Goal: Task Accomplishment & Management: Manage account settings

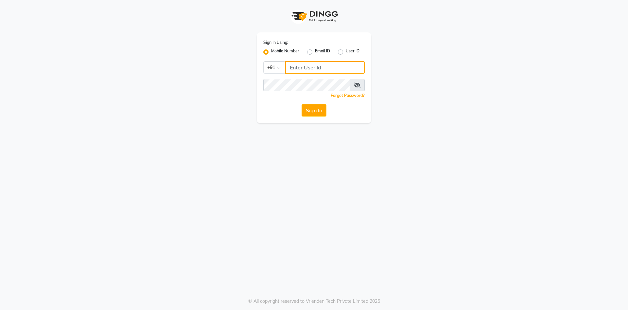
click at [309, 64] on input "Username" at bounding box center [325, 67] width 80 height 12
type input "8054028842"
click at [302, 104] on button "Sign In" at bounding box center [314, 110] width 25 height 12
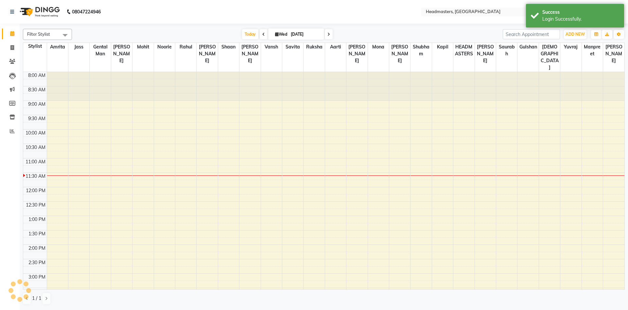
select select "en"
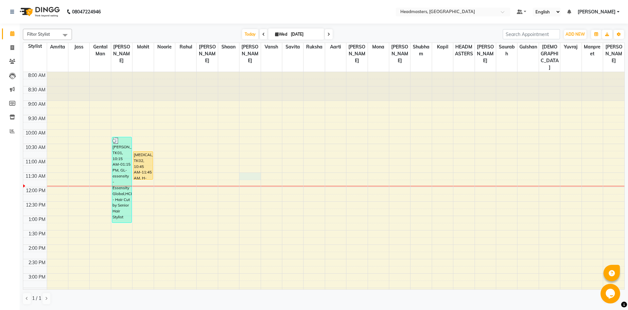
click at [253, 173] on div "8:00 AM 8:30 AM 9:00 AM 9:30 AM 10:00 AM 10:30 AM 11:00 AM 11:30 AM 12:00 PM 12…" at bounding box center [324, 273] width 602 height 403
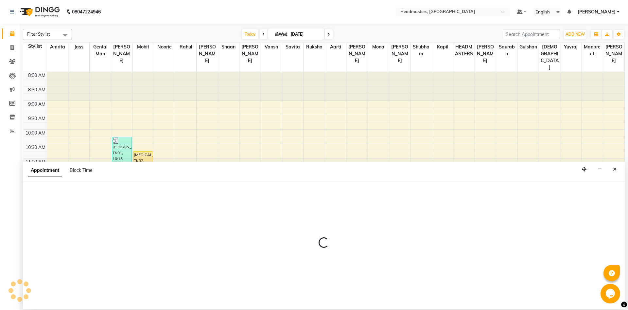
select select "60729"
select select "690"
select select "tentative"
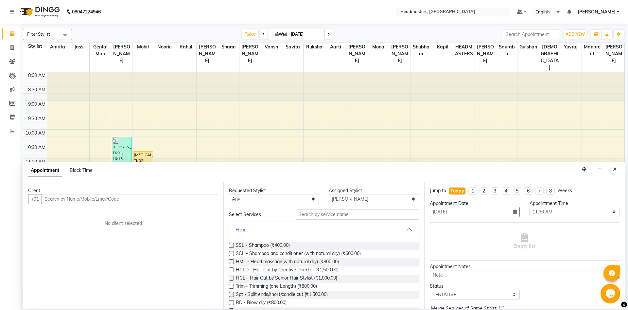
click at [79, 199] on input "text" at bounding box center [130, 199] width 177 height 10
type input "7347052674"
click at [203, 199] on span "Add Client" at bounding box center [205, 199] width 22 height 6
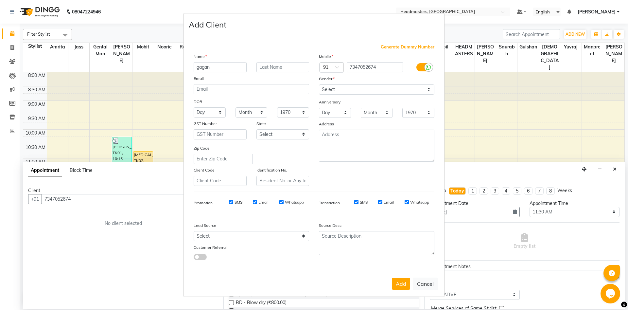
type input "gagan"
click at [353, 84] on div "Gender" at bounding box center [376, 79] width 125 height 9
click at [319, 84] on select "Select [DEMOGRAPHIC_DATA] [DEMOGRAPHIC_DATA] Other Prefer Not To Say" at bounding box center [377, 89] width 116 height 10
select select "[DEMOGRAPHIC_DATA]"
click option "[DEMOGRAPHIC_DATA]" at bounding box center [0, 0] width 0 height 0
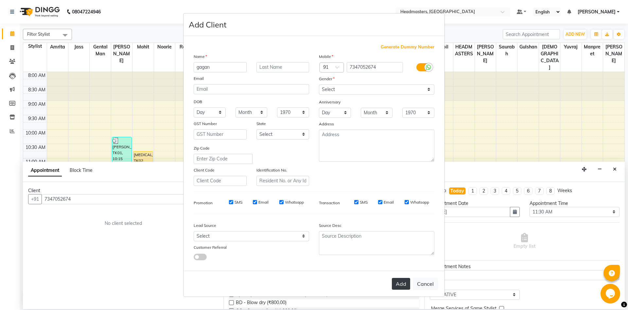
click at [395, 286] on button "Add" at bounding box center [401, 284] width 18 height 12
select select
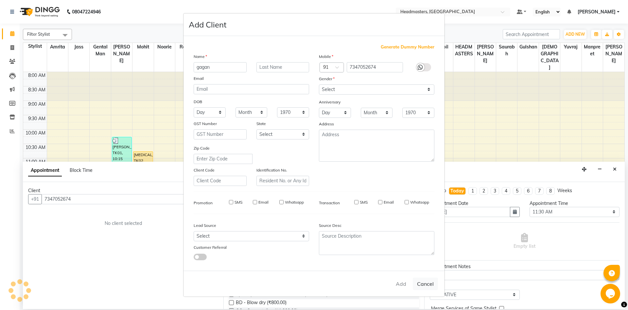
select select
checkbox input "false"
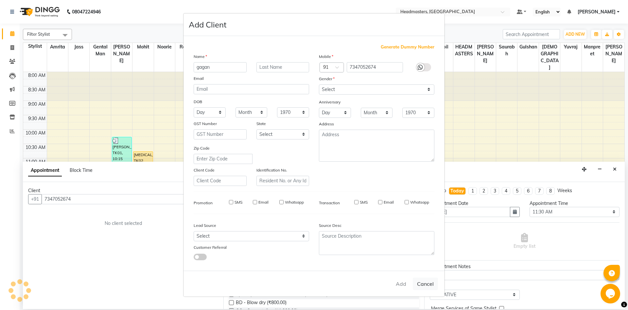
checkbox input "false"
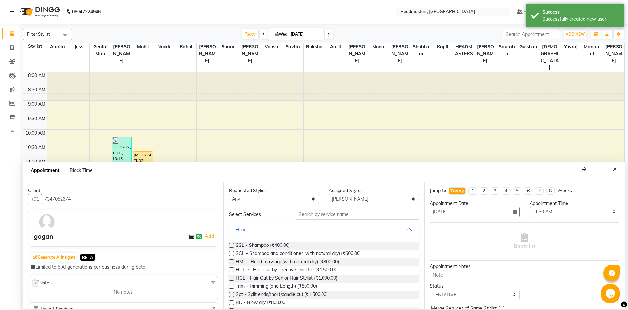
click at [341, 192] on div "Assigned Stylist" at bounding box center [374, 190] width 90 height 7
click at [329, 194] on select "Selec[PERSON_NAME]li Amrit[PERSON_NAME]am Gental Man Gulshan HEADMASTER[PERSON_…" at bounding box center [374, 199] width 90 height 10
select select "60723"
click option "Mohit" at bounding box center [0, 0] width 0 height 0
click at [353, 218] on input "text" at bounding box center [357, 214] width 123 height 10
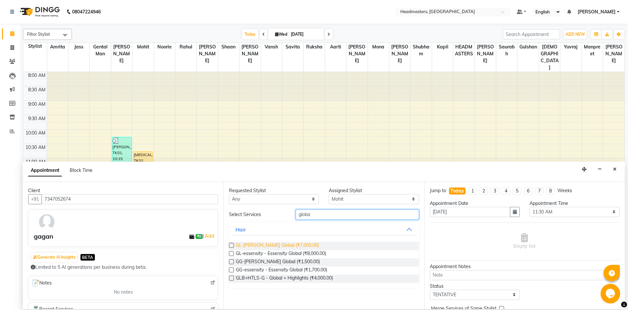
type input "globa"
click at [250, 244] on span "GL-[PERSON_NAME] Global (₹7,000.00)" at bounding box center [277, 246] width 83 height 8
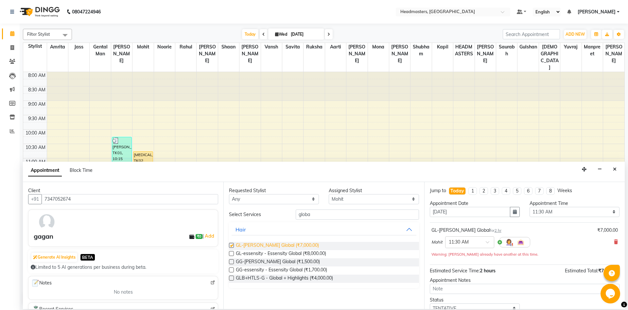
checkbox input "false"
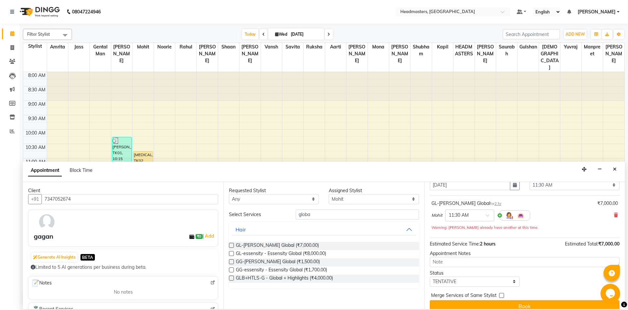
scroll to position [35, 0]
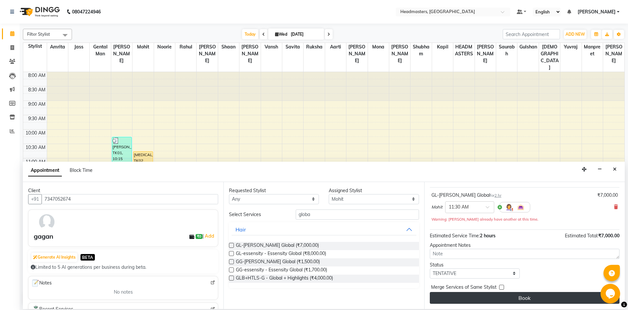
click at [476, 302] on button "Book" at bounding box center [525, 298] width 190 height 12
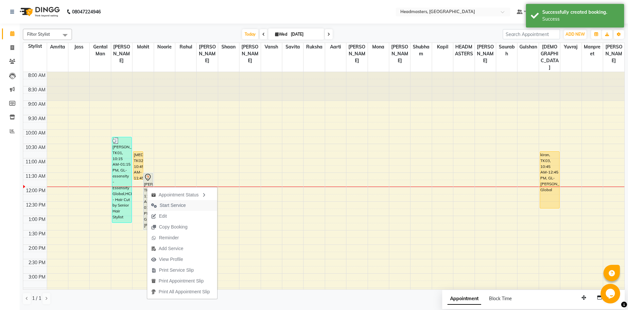
click at [166, 208] on span "Start Service" at bounding box center [173, 205] width 26 height 7
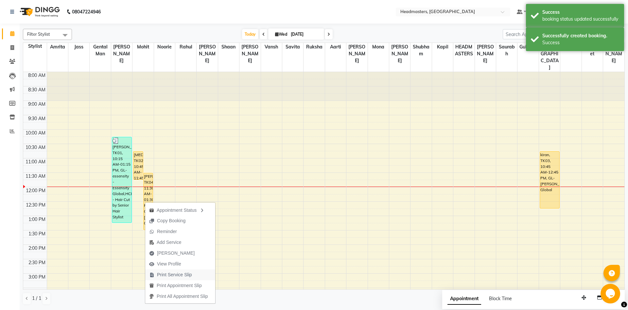
click at [177, 273] on span "Print Service Slip" at bounding box center [174, 274] width 35 height 7
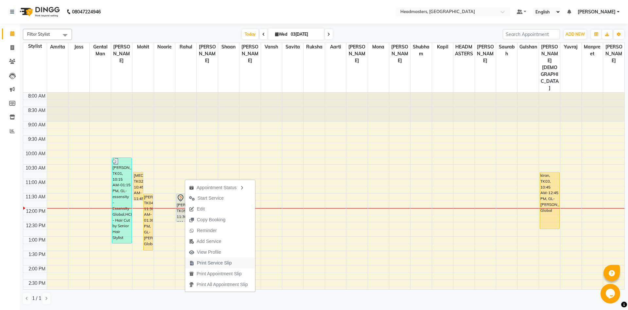
click at [219, 265] on span "Print Service Slip" at bounding box center [214, 263] width 35 height 7
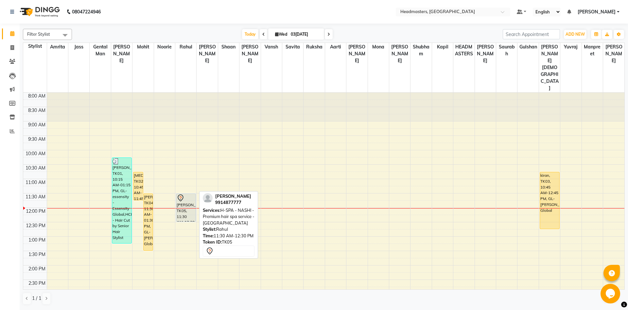
click at [181, 194] on div "[PERSON_NAME]sh, TK05, 11:30 AM-12:30 PM, H-SPA - NASHI - Premium hair spa serv…" at bounding box center [185, 208] width 19 height 28
select select "7"
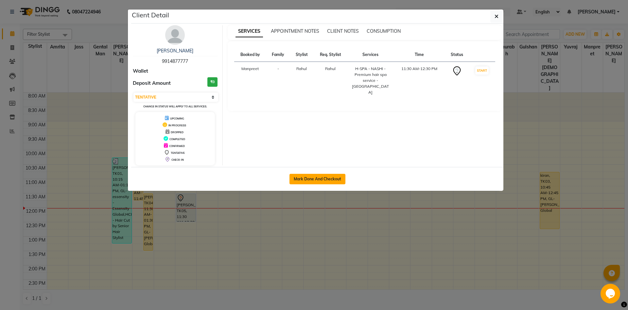
drag, startPoint x: 306, startPoint y: 182, endPoint x: 288, endPoint y: 163, distance: 26.4
click at [305, 180] on button "Mark Done And Checkout" at bounding box center [318, 179] width 56 height 10
select select "service"
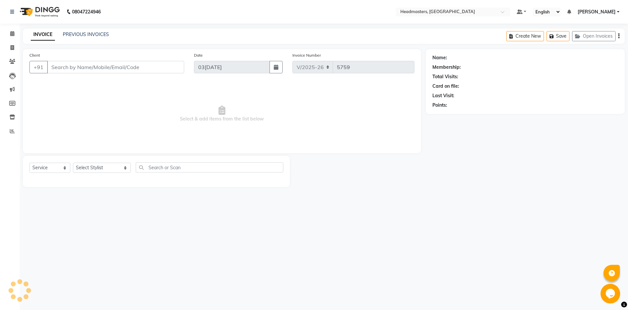
type input "9914877777"
select select "60725"
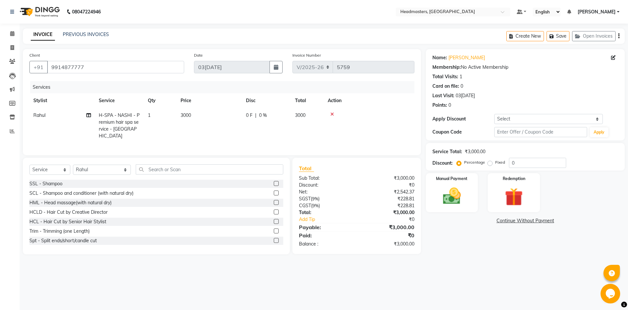
click at [250, 114] on span "0 F" at bounding box center [249, 115] width 7 height 7
select select "60725"
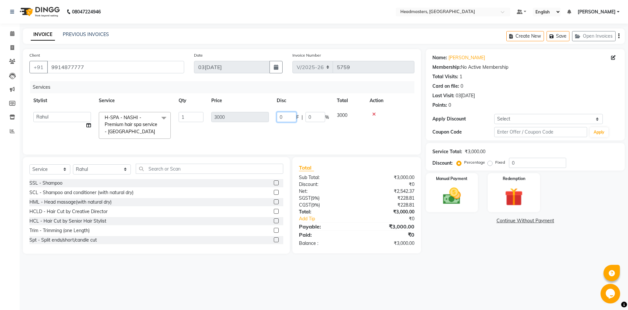
click at [285, 117] on input "0" at bounding box center [287, 117] width 20 height 10
type input "0500"
click at [423, 235] on div "Total Sub Total: ₹3,000.00 Discount: ₹0 Net: ₹2,542.37 SGST ( 9% ) ₹228.81 CGST…" at bounding box center [358, 205] width 136 height 97
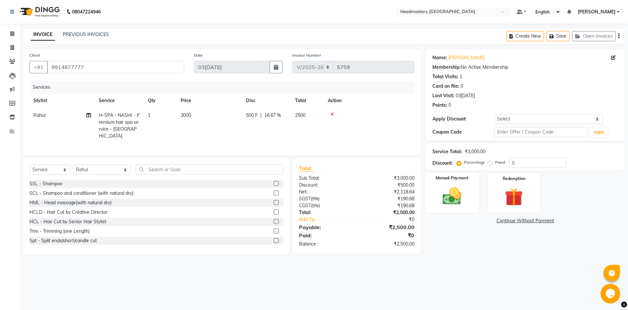
click at [449, 183] on div "Manual Payment" at bounding box center [452, 192] width 54 height 40
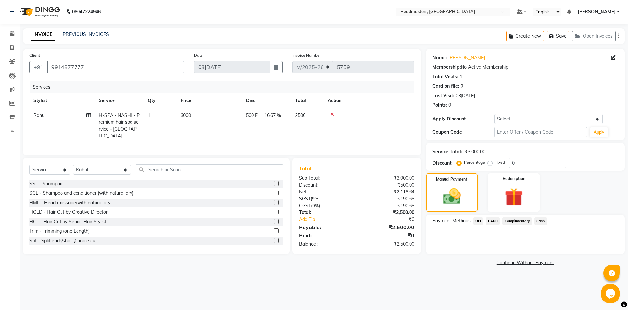
click at [478, 222] on span "UPI" at bounding box center [479, 221] width 10 height 8
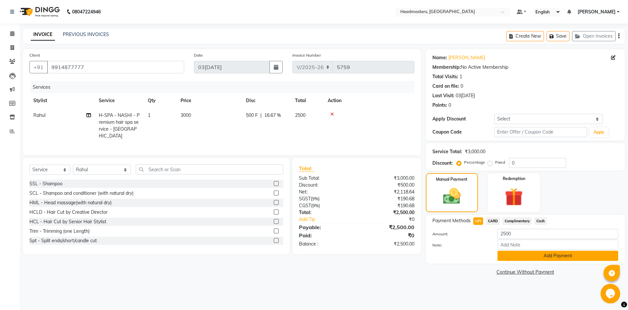
click at [521, 259] on button "Add Payment" at bounding box center [558, 256] width 121 height 10
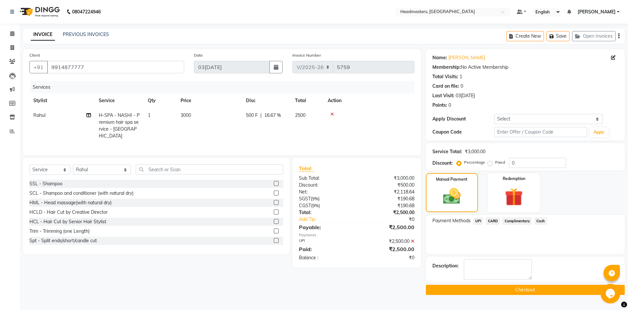
click at [512, 294] on button "Checkout" at bounding box center [525, 290] width 199 height 10
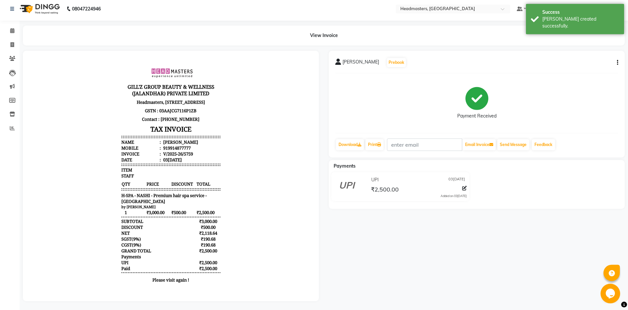
scroll to position [4, 0]
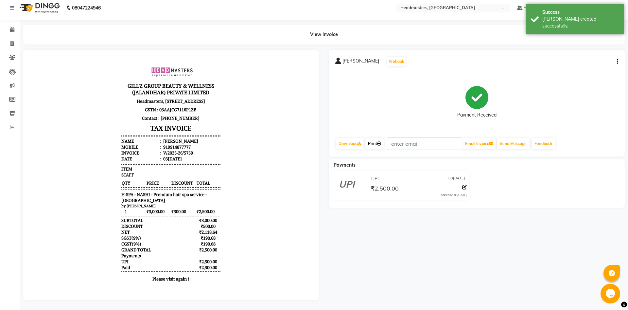
click at [379, 142] on link "Print" at bounding box center [375, 143] width 18 height 11
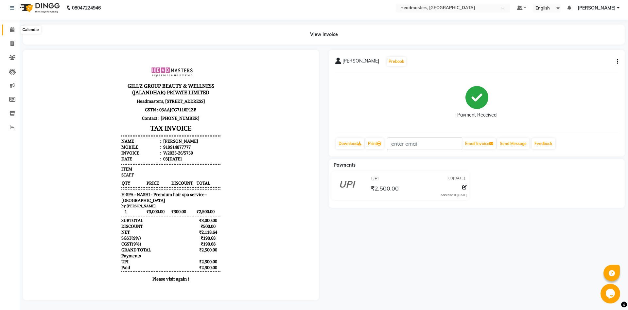
click at [9, 33] on span at bounding box center [12, 30] width 11 height 8
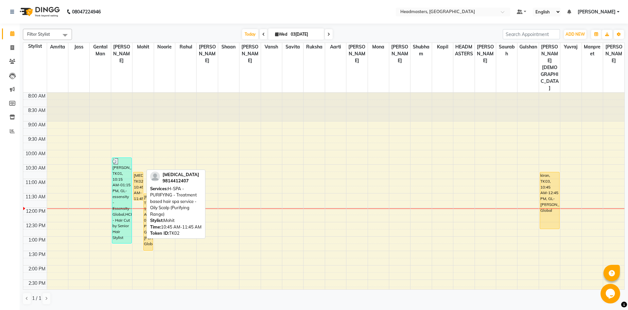
click at [137, 172] on div "[MEDICAL_DATA], TK02, 10:45 AM-11:45 AM, H-SPA - PURIFYING - Treatment based ha…" at bounding box center [138, 186] width 9 height 28
select select "1"
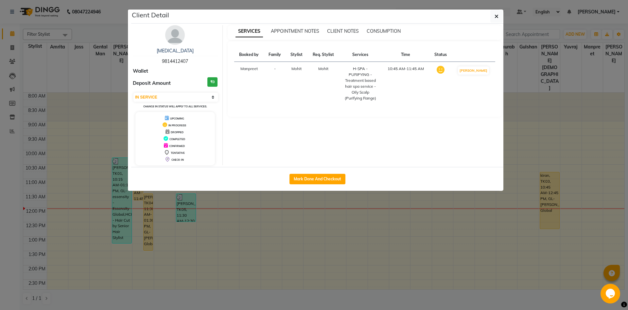
click at [490, 17] on div "Client Detail" at bounding box center [317, 16] width 372 height 14
drag, startPoint x: 189, startPoint y: 60, endPoint x: 141, endPoint y: 61, distance: 47.5
click at [141, 61] on div "[MEDICAL_DATA] 9814412407" at bounding box center [175, 55] width 85 height 17
copy span "9814412407"
click at [501, 16] on button "button" at bounding box center [497, 16] width 12 height 12
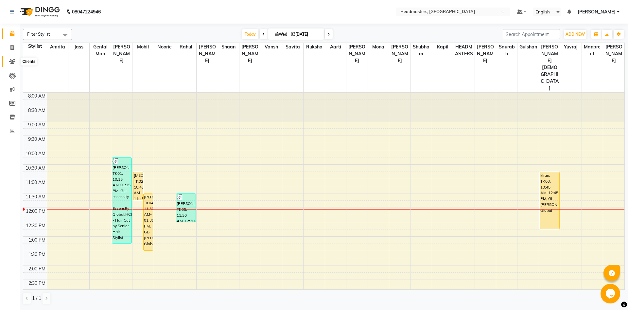
click at [12, 63] on icon at bounding box center [12, 61] width 6 height 5
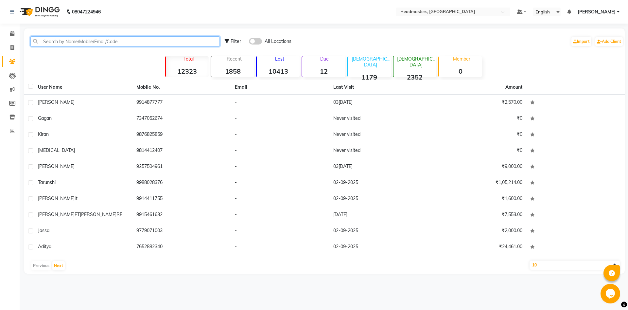
click at [157, 43] on input "text" at bounding box center [125, 41] width 190 height 10
paste input "9814412407"
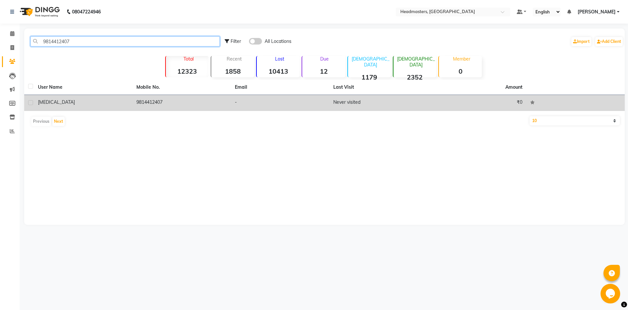
type input "9814412407"
click at [151, 103] on td "9814412407" at bounding box center [182, 103] width 99 height 16
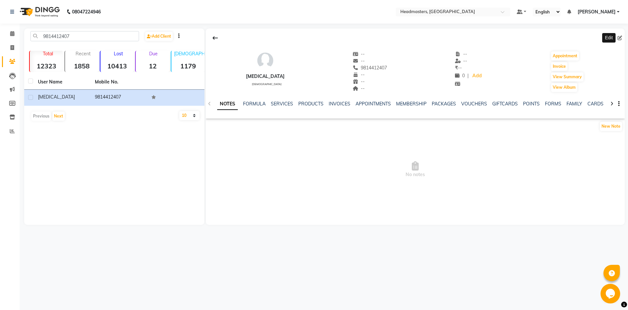
click at [621, 39] on icon at bounding box center [620, 38] width 5 height 5
select select "[DEMOGRAPHIC_DATA]"
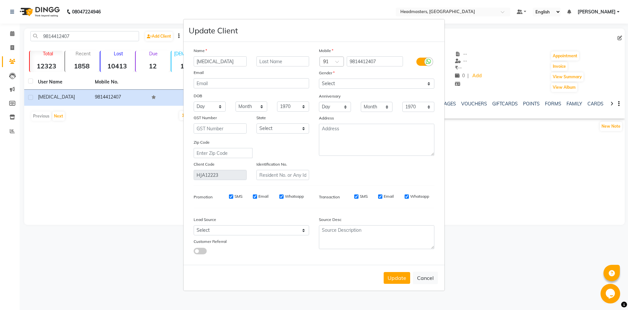
drag, startPoint x: 223, startPoint y: 58, endPoint x: 101, endPoint y: 83, distance: 123.8
click at [194, 66] on input "[MEDICAL_DATA]" at bounding box center [220, 61] width 53 height 10
type input "[PERSON_NAME]"
click at [398, 275] on button "Update" at bounding box center [397, 278] width 27 height 12
select select
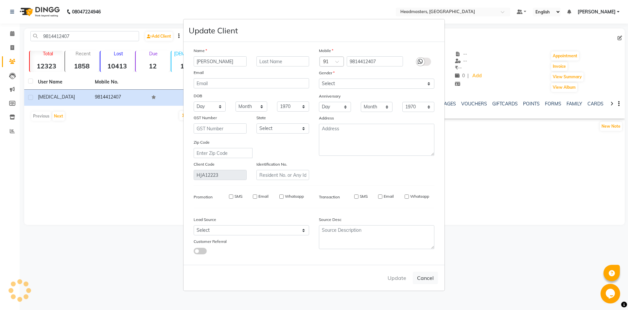
select select
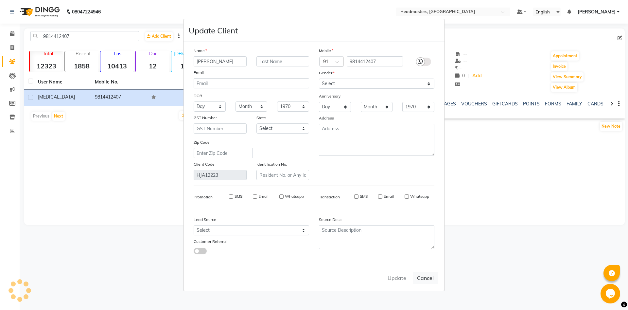
select select
checkbox input "false"
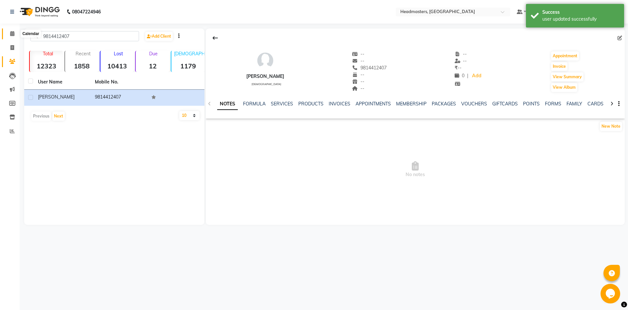
click at [9, 36] on span at bounding box center [12, 34] width 11 height 8
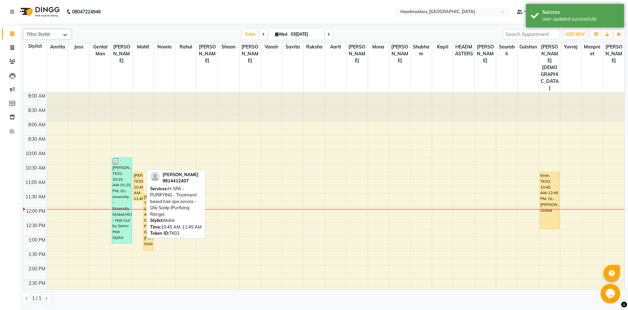
click at [138, 172] on div "[PERSON_NAME]ta, TK02, 10:45 AM-11:45 AM, H-SPA - PURIFYING - Treatment based h…" at bounding box center [138, 186] width 9 height 28
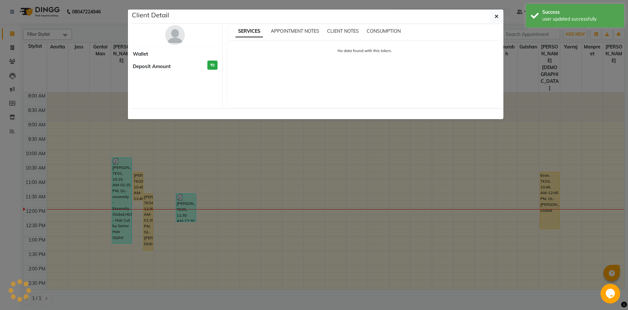
select select "1"
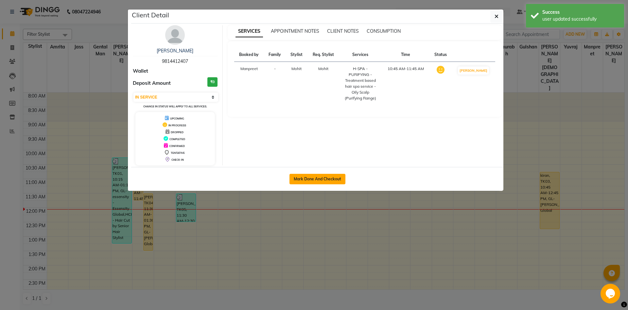
click at [302, 177] on button "Mark Done And Checkout" at bounding box center [318, 179] width 56 height 10
select select "service"
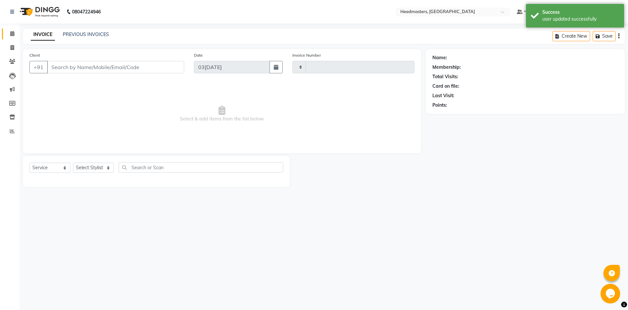
type input "5760"
select select "7130"
type input "9814412407"
select select "60723"
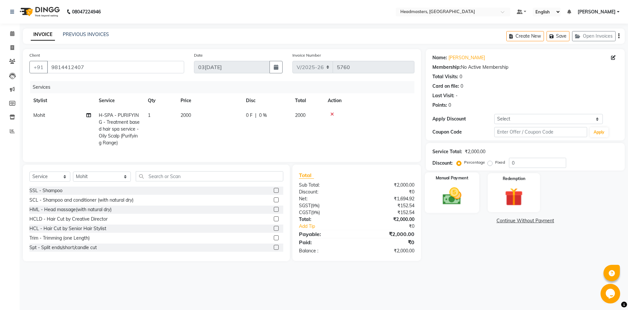
click at [445, 186] on img at bounding box center [452, 196] width 30 height 22
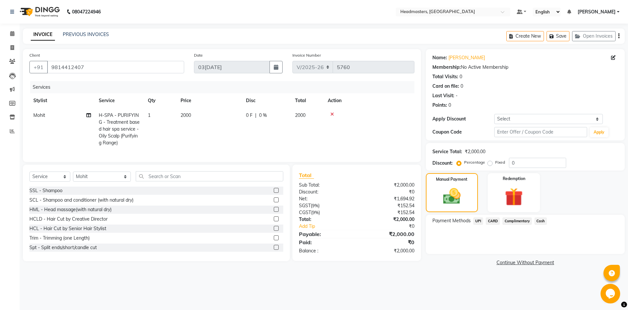
click at [541, 221] on span "Cash" at bounding box center [541, 221] width 12 height 8
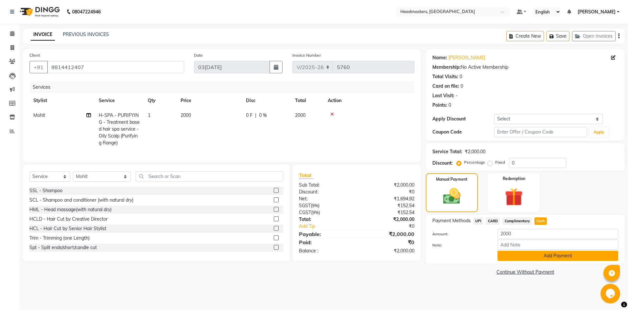
click at [536, 259] on button "Add Payment" at bounding box center [558, 256] width 121 height 10
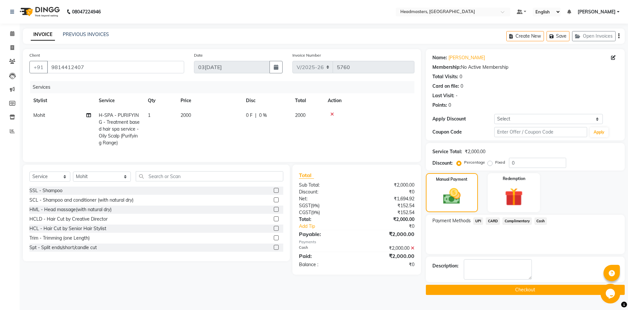
click at [530, 289] on button "Checkout" at bounding box center [525, 290] width 199 height 10
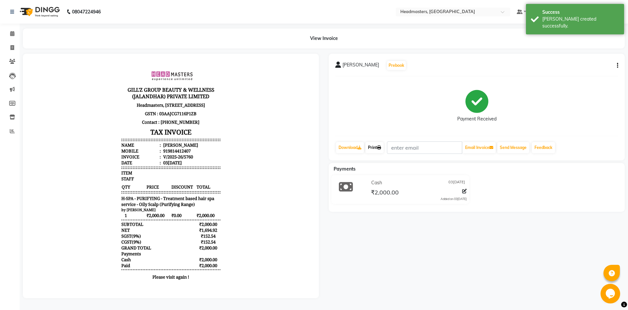
click at [381, 146] on icon at bounding box center [379, 148] width 4 height 4
click at [10, 36] on span at bounding box center [12, 34] width 11 height 8
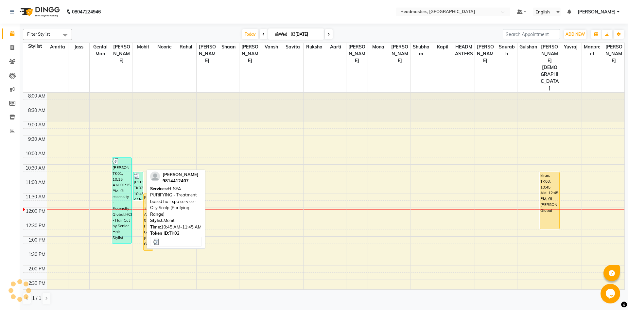
click at [133, 186] on td at bounding box center [336, 189] width 578 height 7
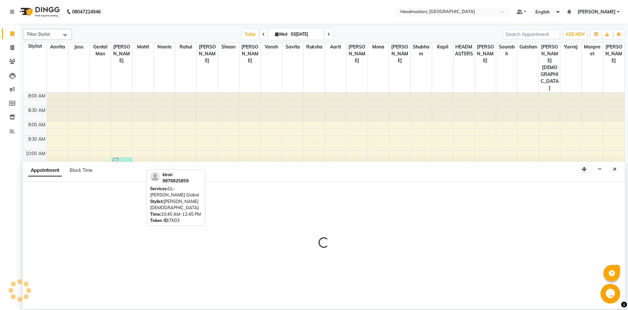
select select "60723"
select select "675"
select select "tentative"
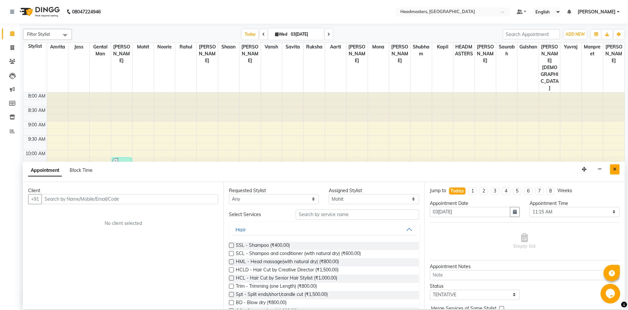
click at [616, 168] on icon "Close" at bounding box center [615, 169] width 4 height 5
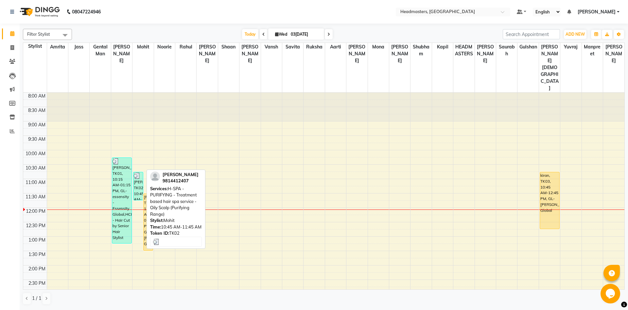
click at [137, 172] on div "[PERSON_NAME]ta, TK02, 10:45 AM-11:45 AM, H-SPA - PURIFYING - Treatment based h…" at bounding box center [138, 186] width 9 height 28
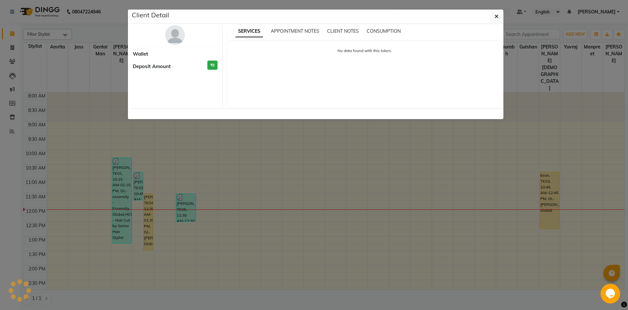
select select "3"
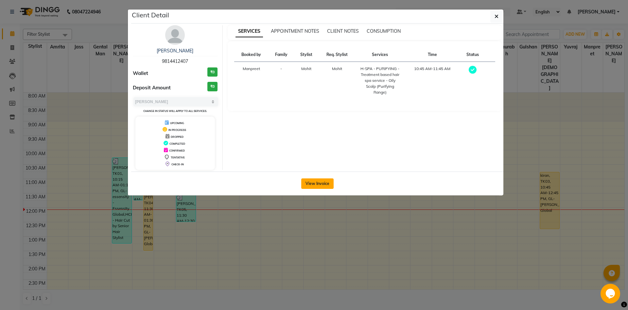
click at [312, 183] on button "View Invoice" at bounding box center [317, 183] width 32 height 10
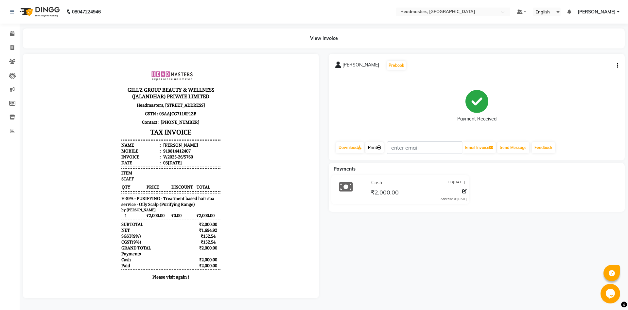
click at [374, 145] on link "Print" at bounding box center [375, 147] width 18 height 11
click at [12, 33] on icon at bounding box center [12, 33] width 4 height 5
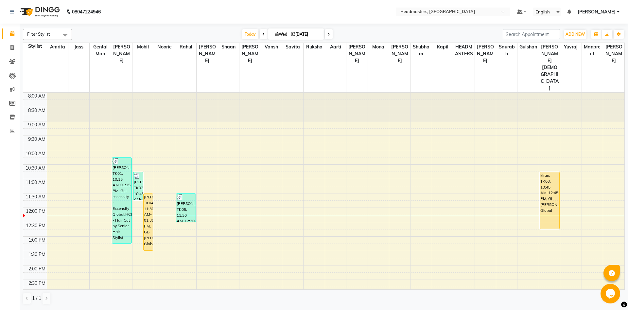
click at [263, 35] on icon at bounding box center [264, 34] width 3 height 4
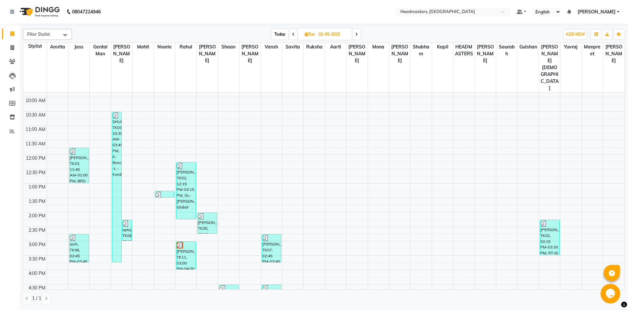
scroll to position [45, 0]
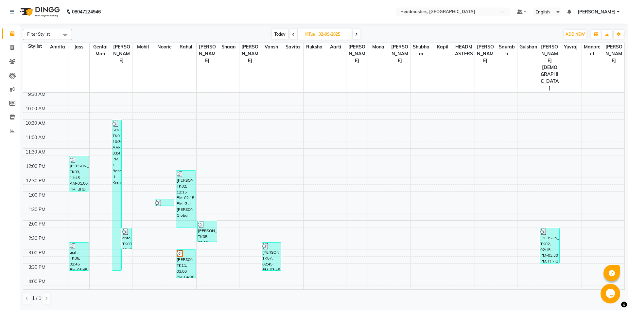
click at [354, 34] on span at bounding box center [357, 34] width 8 height 10
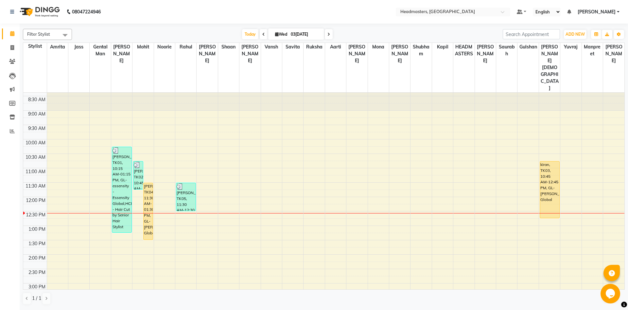
scroll to position [9, 0]
click at [263, 34] on icon at bounding box center [264, 34] width 3 height 4
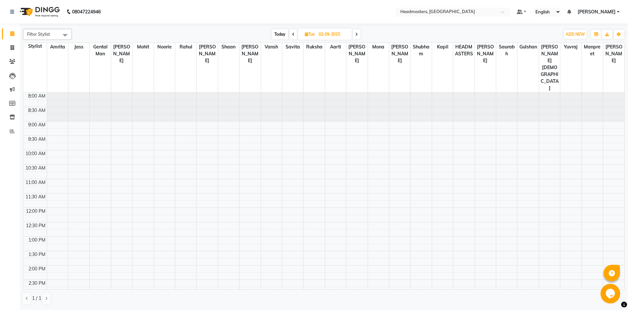
scroll to position [116, 0]
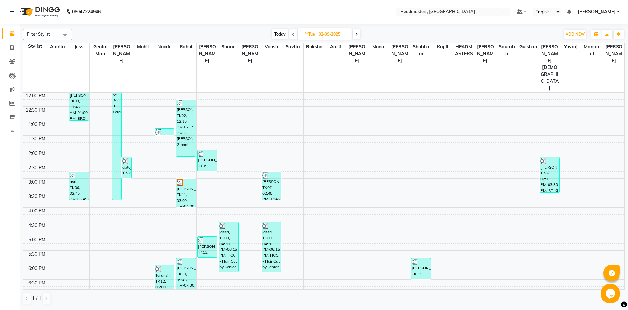
click at [356, 36] on icon at bounding box center [356, 34] width 3 height 4
type input "03[DATE]"
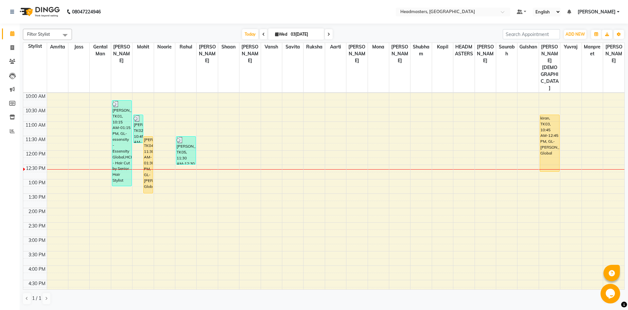
scroll to position [45, 0]
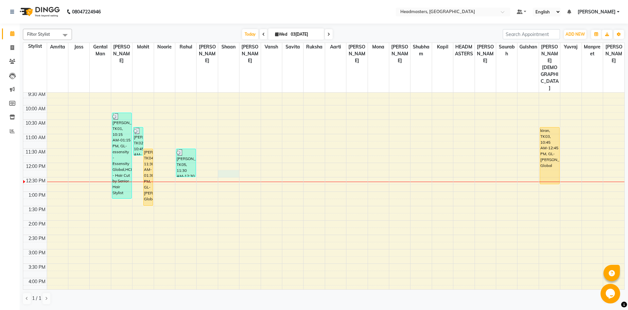
click at [235, 144] on div "8:00 AM 8:30 AM 9:00 AM 9:30 AM 10:00 AM 10:30 AM 11:00 AM 11:30 AM 12:00 PM 12…" at bounding box center [324, 249] width 602 height 403
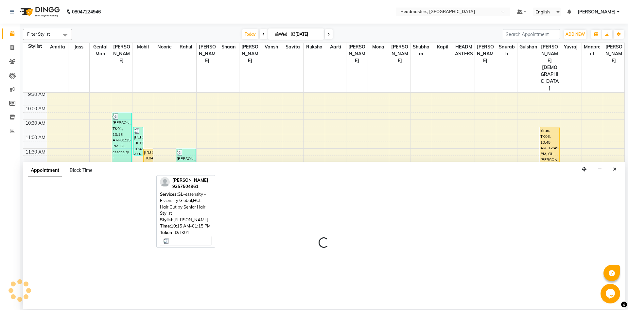
select select "60727"
select select "735"
select select "tentative"
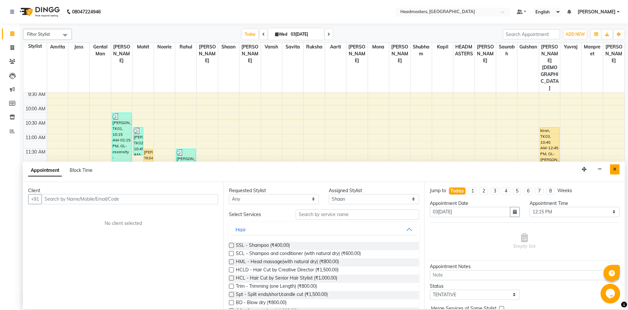
click at [616, 171] on icon "Close" at bounding box center [615, 169] width 4 height 5
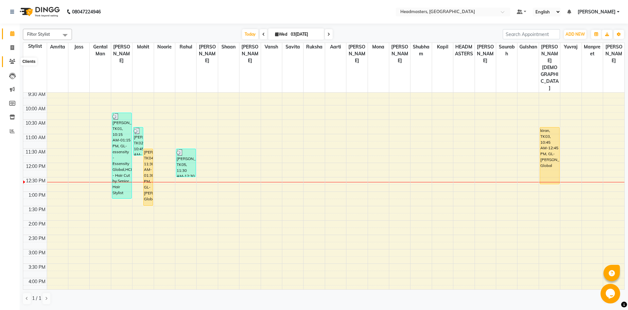
click at [10, 64] on icon at bounding box center [12, 61] width 6 height 5
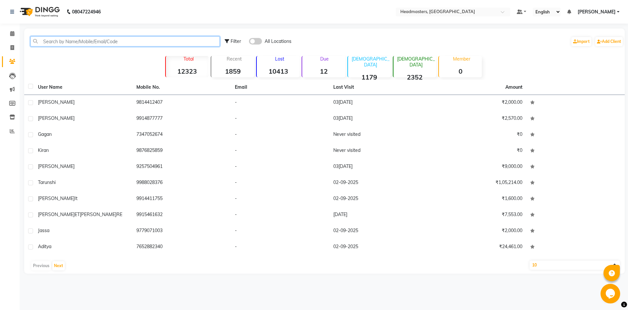
click at [112, 41] on input "text" at bounding box center [125, 41] width 190 height 10
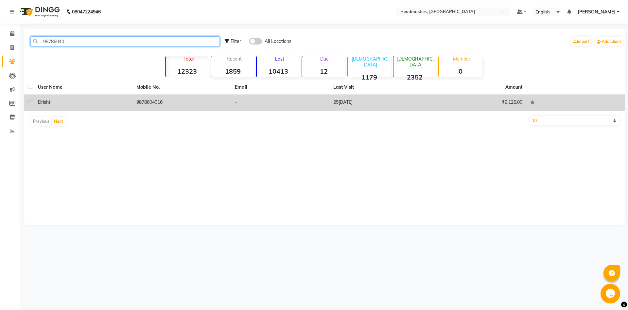
type input "98786040"
click at [161, 107] on td "9878604016" at bounding box center [182, 103] width 99 height 16
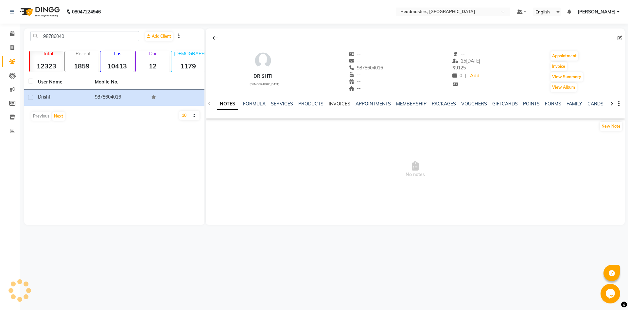
click at [347, 104] on link "INVOICES" at bounding box center [340, 104] width 22 height 6
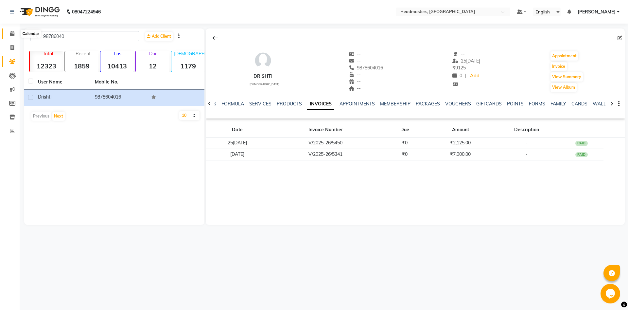
click at [9, 35] on span at bounding box center [12, 34] width 11 height 8
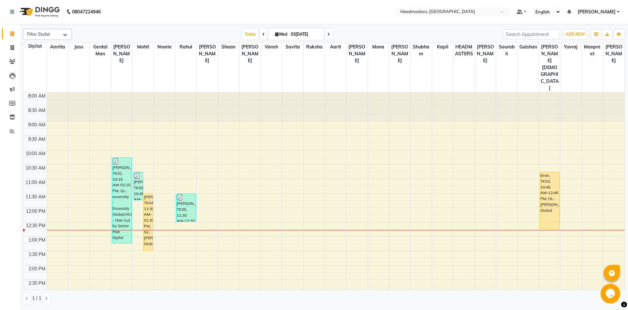
click at [261, 34] on span at bounding box center [264, 34] width 8 height 10
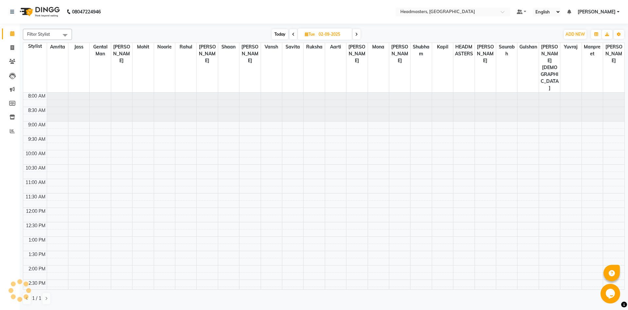
scroll to position [116, 0]
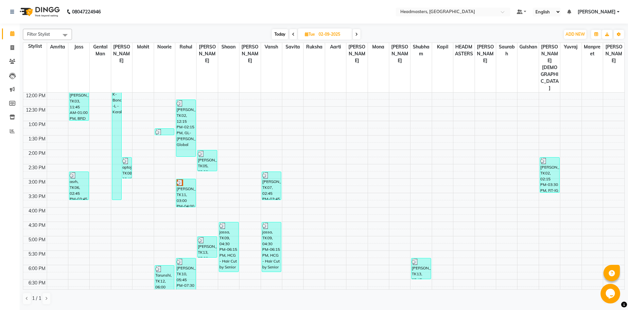
click at [294, 34] on span at bounding box center [294, 34] width 8 height 10
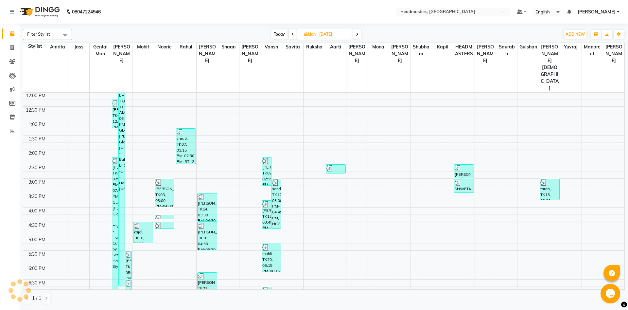
click at [293, 34] on icon at bounding box center [293, 34] width 3 height 4
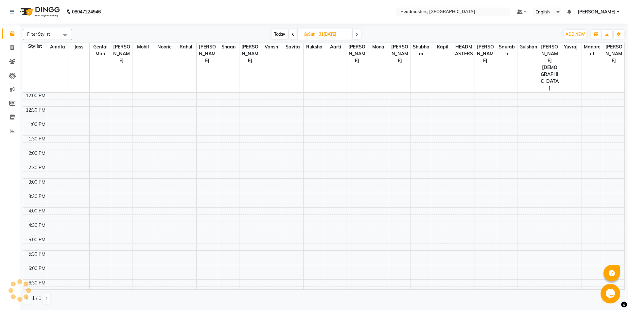
click at [293, 34] on icon at bounding box center [293, 34] width 3 height 4
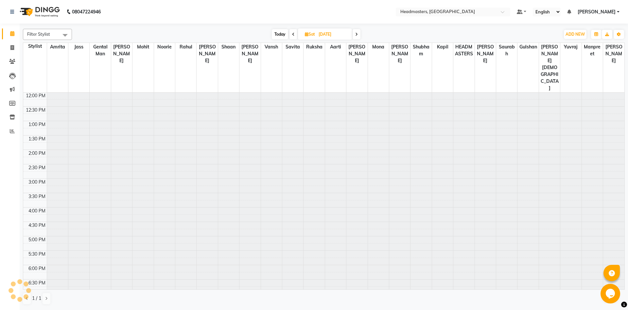
click at [293, 34] on icon at bounding box center [293, 34] width 3 height 4
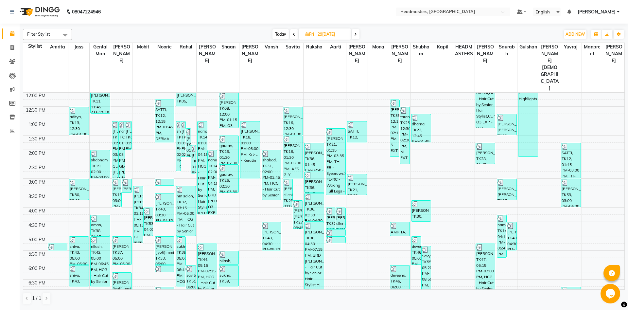
click at [293, 34] on span at bounding box center [294, 34] width 8 height 10
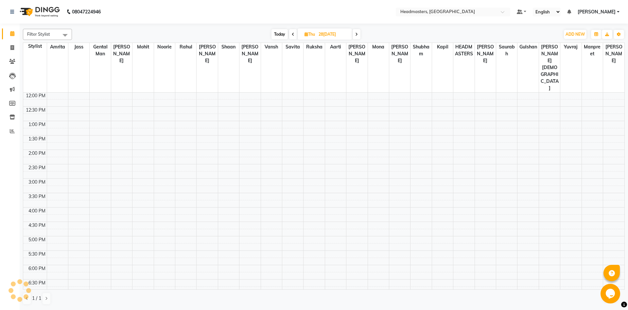
click at [293, 34] on icon at bounding box center [293, 34] width 3 height 4
click at [293, 34] on icon at bounding box center [292, 34] width 3 height 4
click at [293, 34] on icon at bounding box center [293, 34] width 3 height 4
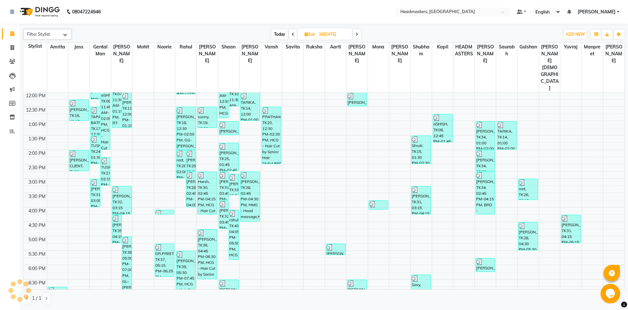
click at [293, 34] on icon at bounding box center [293, 34] width 3 height 4
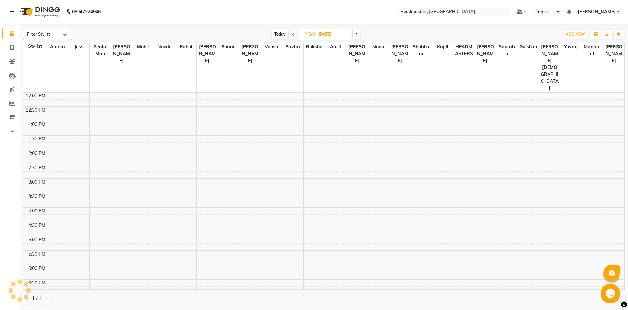
click at [293, 34] on icon at bounding box center [293, 34] width 3 height 4
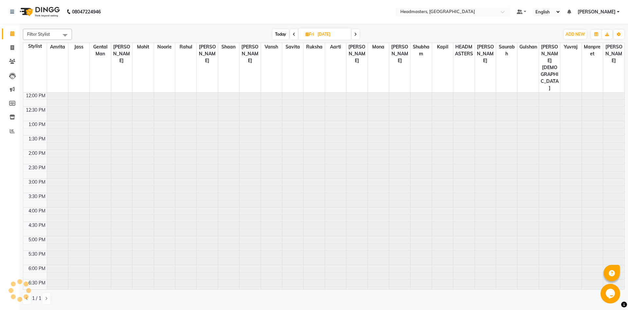
type input "[DATE]"
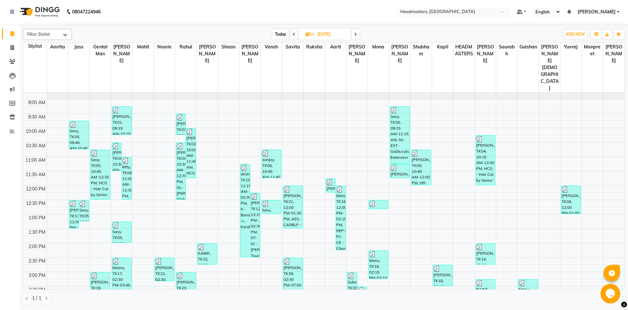
scroll to position [35, 0]
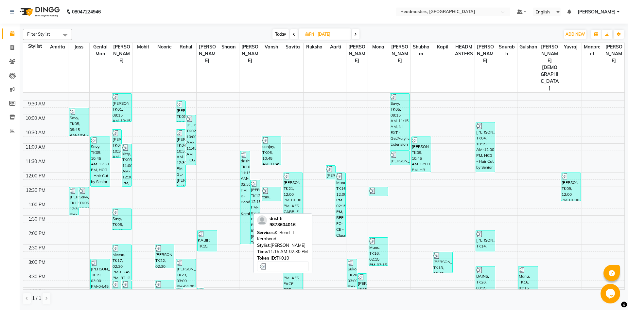
click at [245, 164] on div "drishti, TK10, 11:15 AM-02:30 PM, K-Bond -L - Kerabond" at bounding box center [245, 197] width 9 height 93
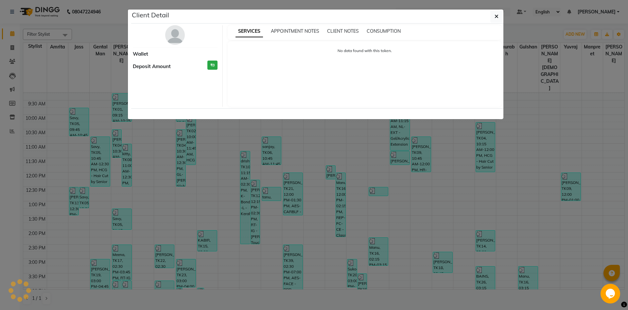
select select "3"
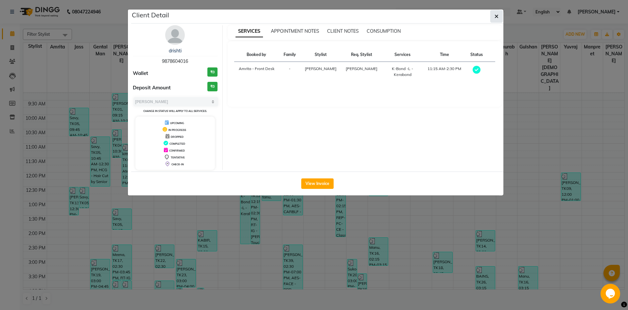
click at [497, 14] on icon "button" at bounding box center [497, 16] width 4 height 5
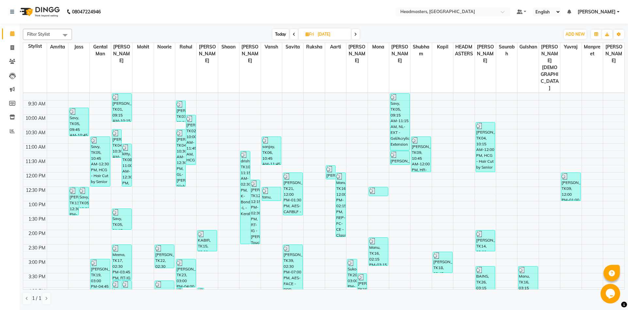
click at [277, 35] on span "Today" at bounding box center [281, 34] width 16 height 10
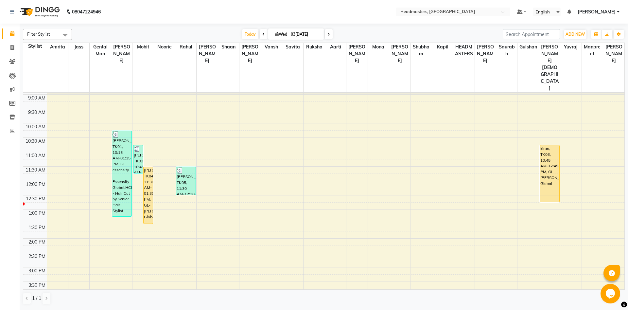
scroll to position [9, 0]
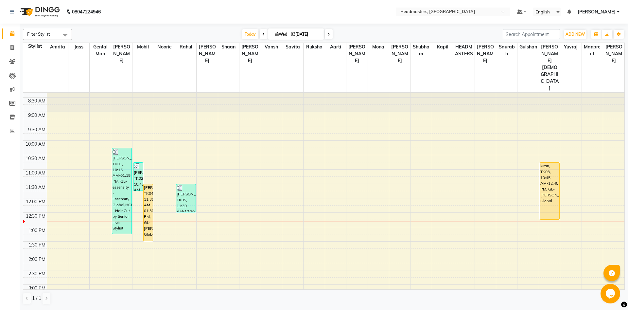
click at [260, 37] on span at bounding box center [264, 34] width 8 height 10
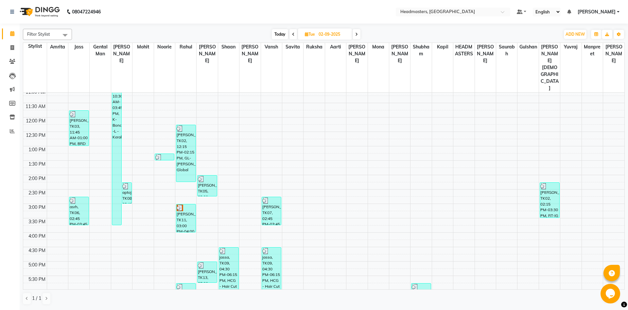
scroll to position [116, 0]
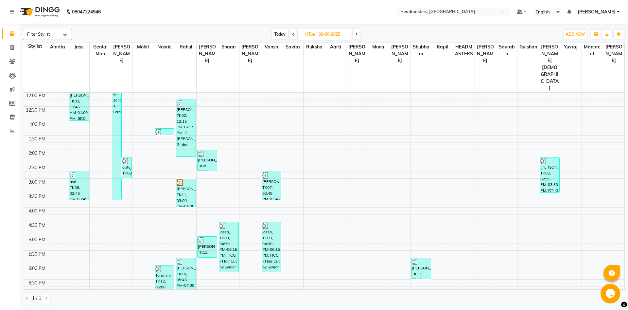
click at [358, 35] on icon at bounding box center [356, 34] width 3 height 4
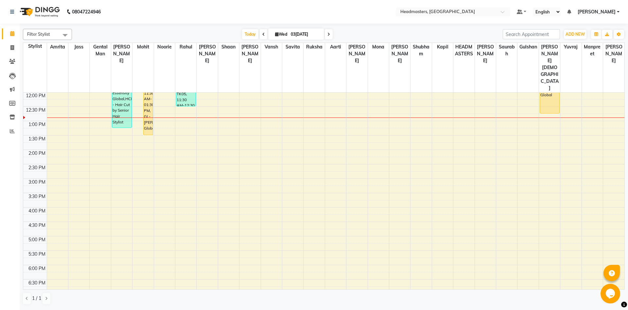
scroll to position [0, 0]
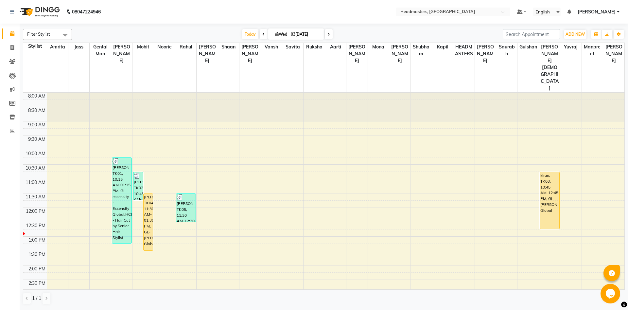
click at [261, 38] on span at bounding box center [264, 34] width 8 height 10
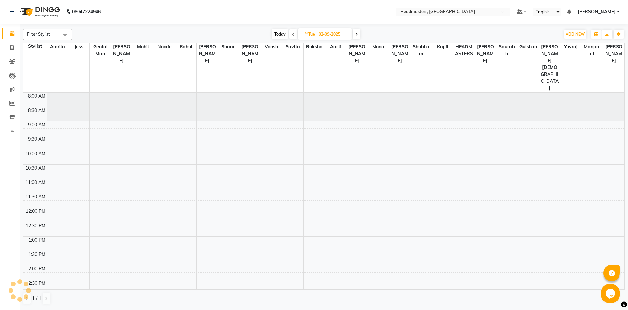
scroll to position [116, 0]
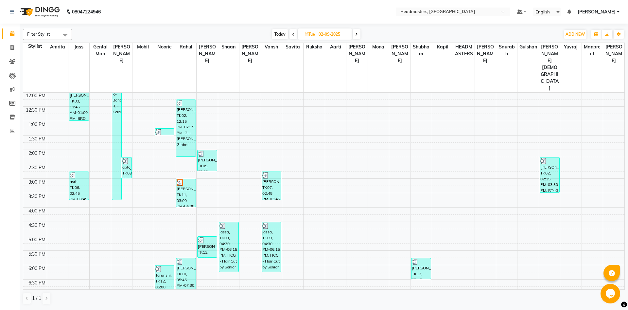
click at [355, 35] on span at bounding box center [357, 34] width 8 height 10
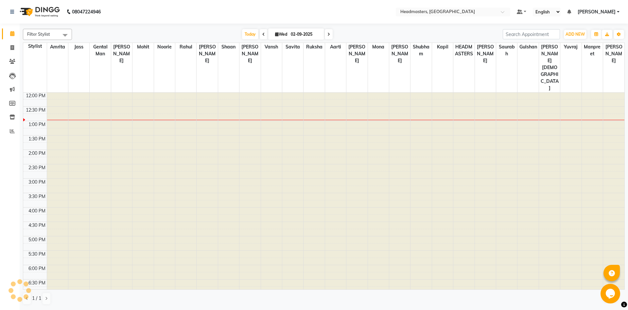
type input "03[DATE]"
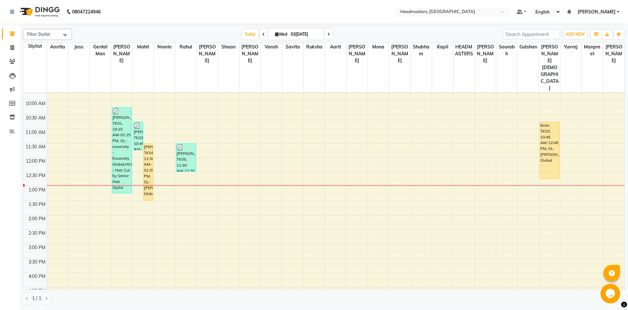
scroll to position [37, 0]
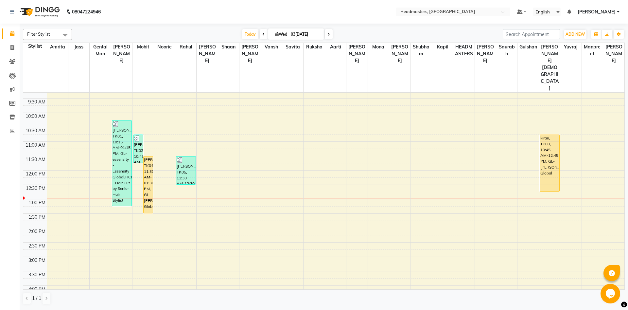
click at [78, 169] on div "8:00 AM 8:30 AM 9:00 AM 9:30 AM 10:00 AM 10:30 AM 11:00 AM 11:30 AM 12:00 PM 12…" at bounding box center [324, 256] width 602 height 403
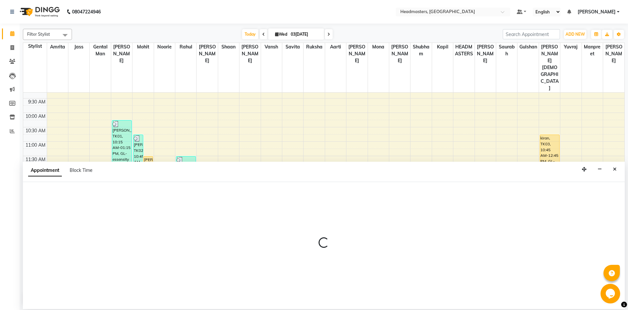
select select "60714"
select select "765"
select select "tentative"
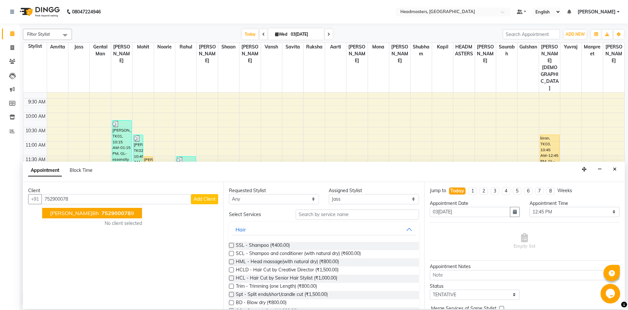
click at [69, 215] on span "[PERSON_NAME]bh" at bounding box center [74, 213] width 49 height 7
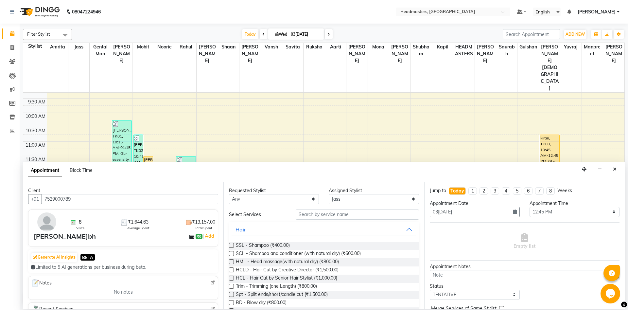
type input "7529000789"
click at [328, 212] on input "text" at bounding box center [357, 214] width 123 height 10
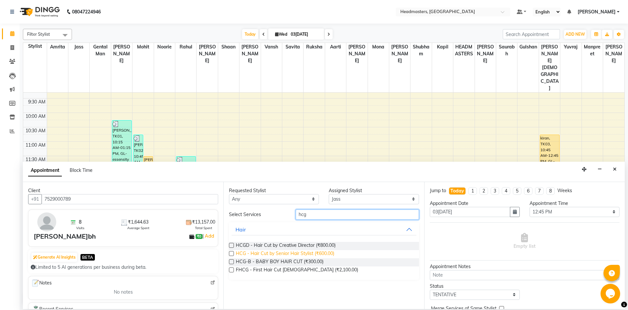
type input "hcg"
click at [282, 255] on span "HCG - Hair Cut by Senior Hair Stylist (₹600.00)" at bounding box center [285, 254] width 99 height 8
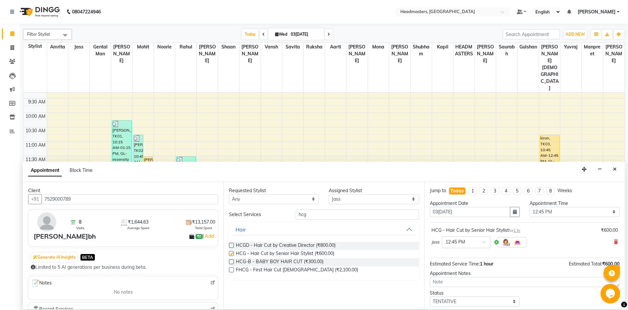
checkbox input "false"
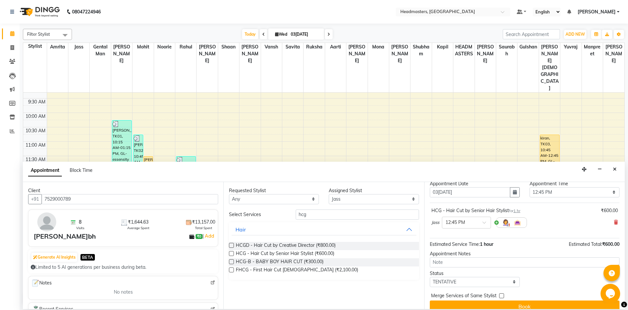
scroll to position [28, 0]
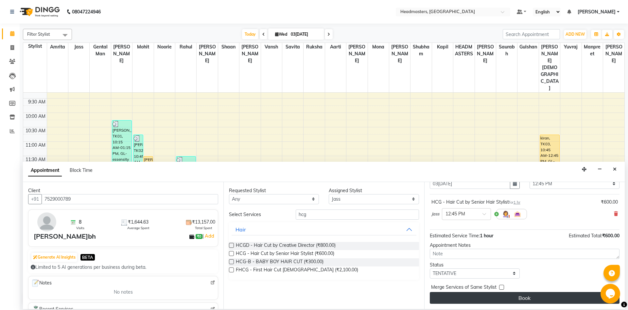
click at [506, 302] on button "Book" at bounding box center [525, 298] width 190 height 12
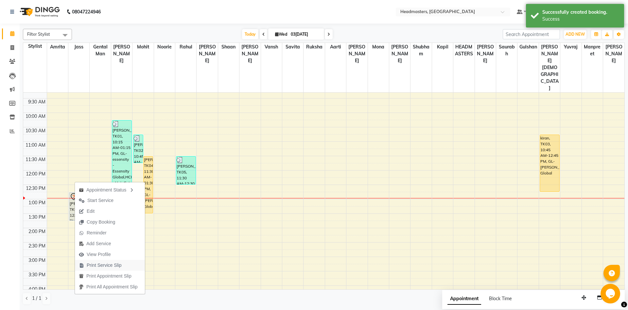
click at [111, 262] on span "Print Service Slip" at bounding box center [104, 265] width 35 height 7
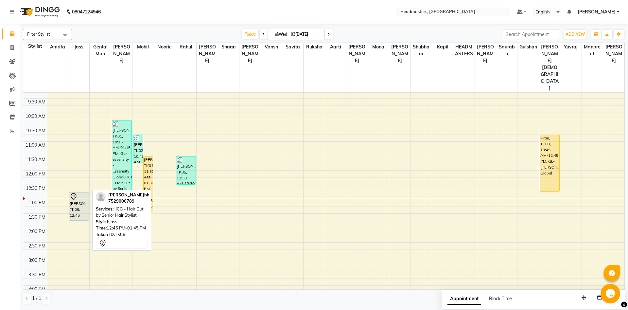
click at [76, 192] on div "[PERSON_NAME], TK06, 12:45 PM-01:45 PM, HCG - Hair Cut by Senior Hair Stylist" at bounding box center [78, 206] width 19 height 28
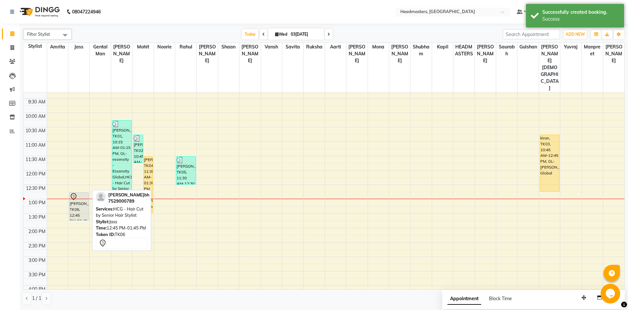
select select "7"
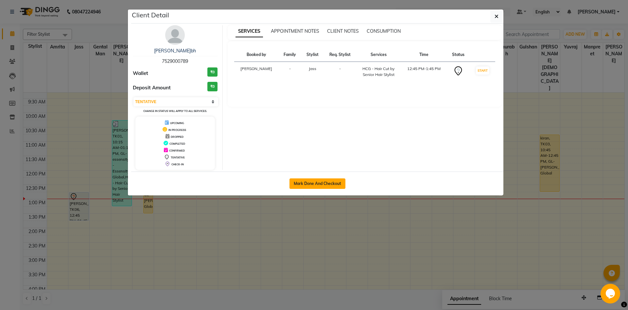
click at [314, 184] on button "Mark Done And Checkout" at bounding box center [318, 183] width 56 height 10
select select "service"
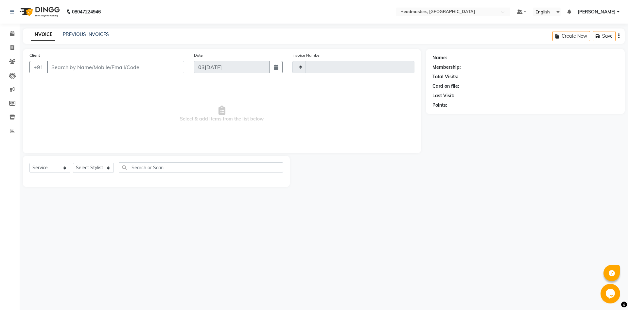
type input "5761"
select select "7130"
type input "7529000789"
select select "60714"
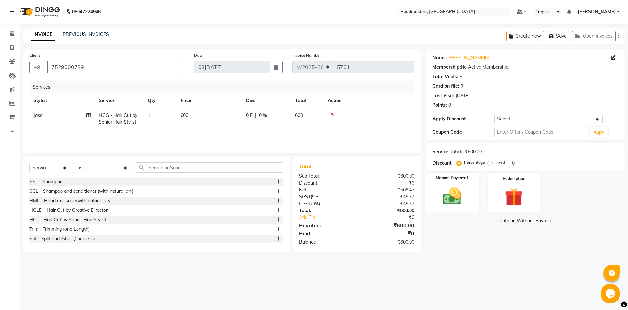
click at [470, 207] on div "Manual Payment" at bounding box center [452, 192] width 54 height 40
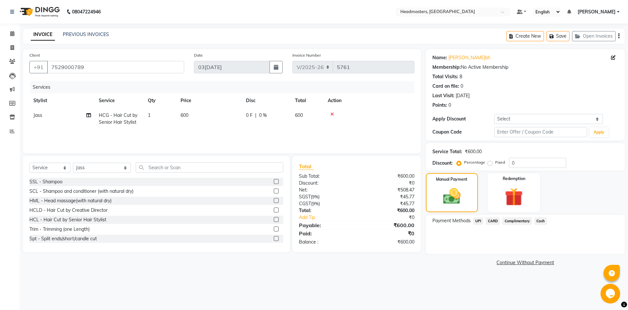
click at [478, 220] on span "UPI" at bounding box center [479, 221] width 10 height 8
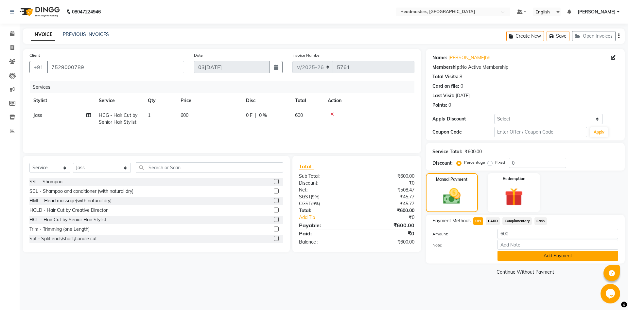
click at [522, 260] on button "Add Payment" at bounding box center [558, 256] width 121 height 10
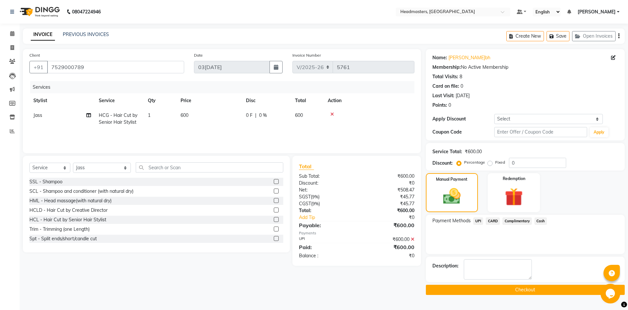
click at [526, 289] on button "Checkout" at bounding box center [525, 290] width 199 height 10
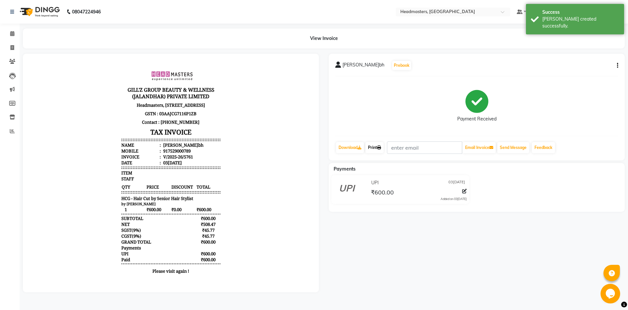
click at [377, 144] on link "Print" at bounding box center [375, 147] width 18 height 11
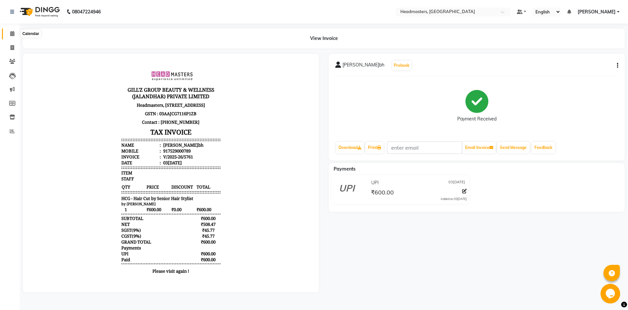
click at [10, 35] on icon at bounding box center [12, 33] width 4 height 5
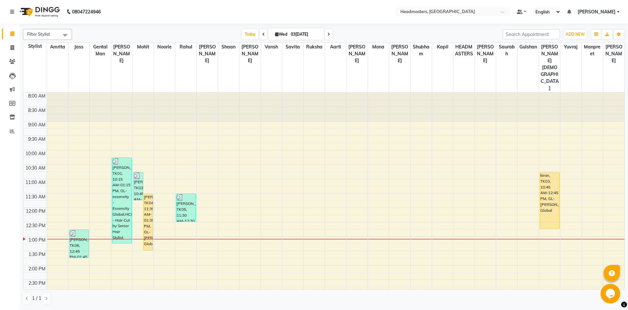
click at [263, 35] on icon at bounding box center [264, 34] width 3 height 4
type input "02-09-2025"
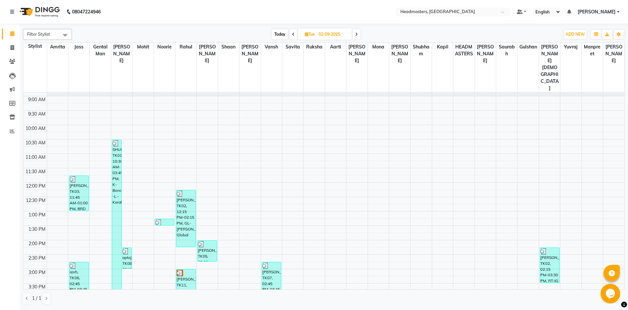
scroll to position [3, 0]
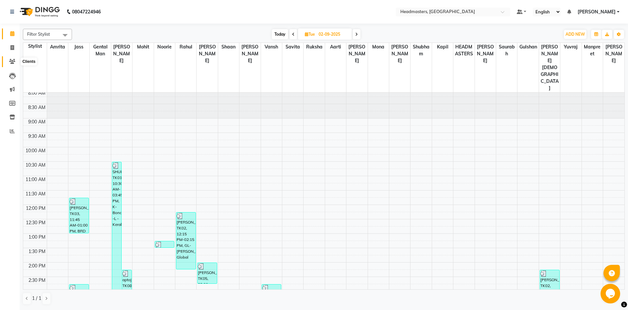
click at [10, 63] on icon at bounding box center [12, 61] width 6 height 5
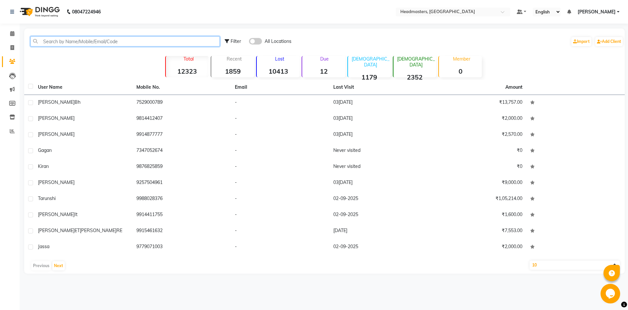
click at [153, 45] on input "text" at bounding box center [125, 41] width 190 height 10
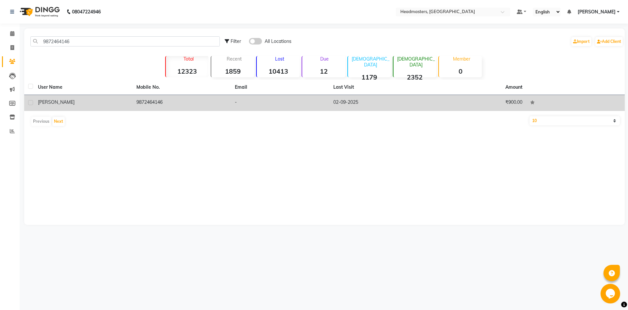
click at [297, 109] on td "-" at bounding box center [280, 103] width 99 height 16
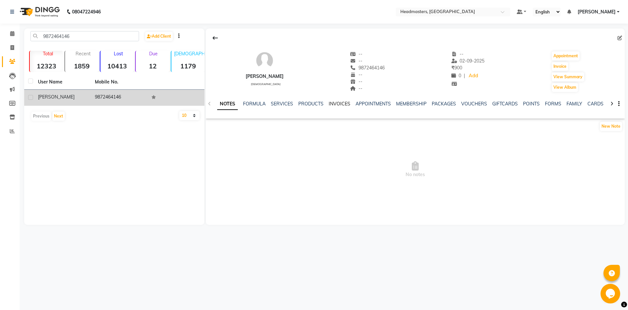
click at [339, 103] on link "INVOICES" at bounding box center [340, 104] width 22 height 6
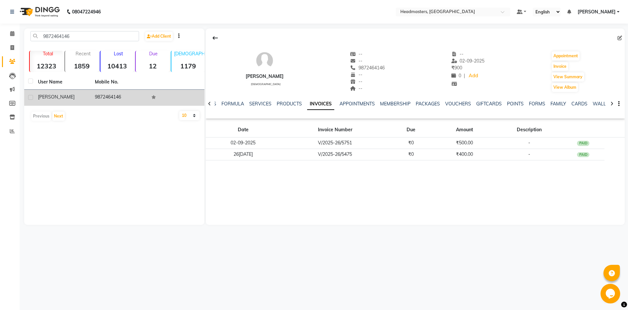
drag, startPoint x: 85, startPoint y: 31, endPoint x: 76, endPoint y: 36, distance: 10.7
click at [77, 35] on div "9872464146 Add Client Total 12323 Recent 1859 Lost 10413 Due 12 [DEMOGRAPHIC_DA…" at bounding box center [114, 126] width 180 height 196
click at [76, 36] on input "9872464146" at bounding box center [84, 36] width 109 height 10
click at [146, 95] on td "7719614591" at bounding box center [119, 98] width 57 height 16
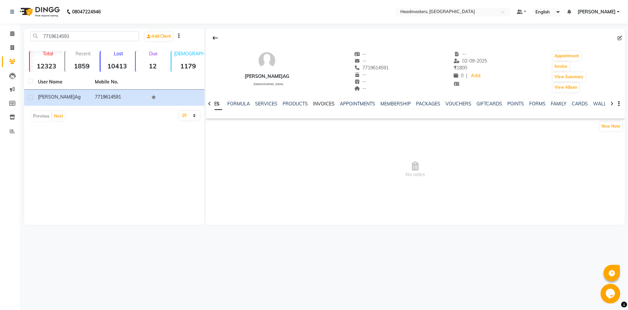
click at [324, 102] on link "INVOICES" at bounding box center [324, 104] width 22 height 6
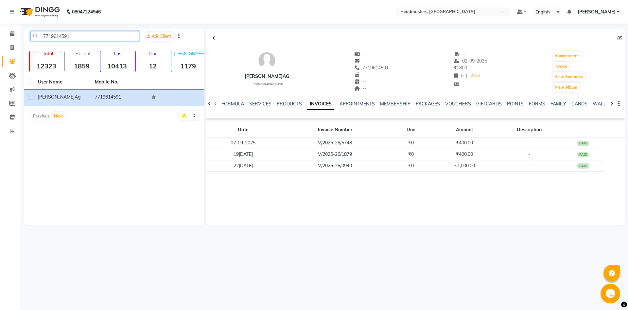
click at [84, 33] on input "7719614591" at bounding box center [84, 36] width 109 height 10
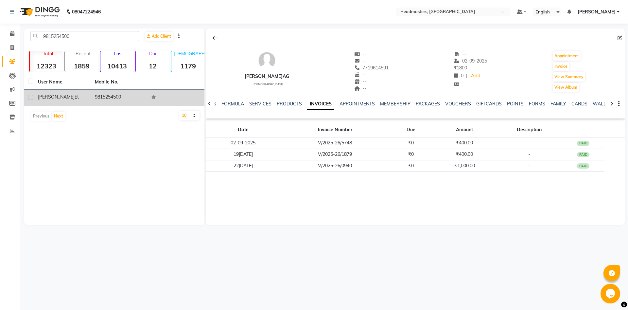
click at [97, 99] on td "9815254500" at bounding box center [119, 98] width 57 height 16
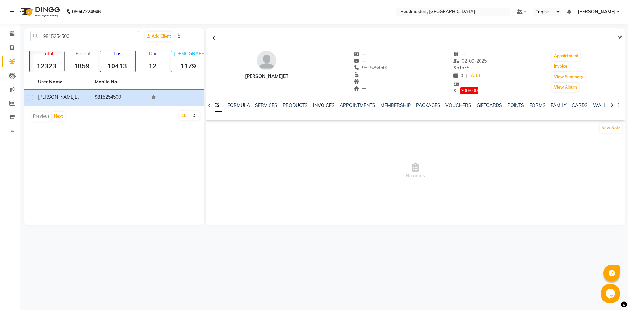
click at [325, 106] on link "INVOICES" at bounding box center [324, 105] width 22 height 6
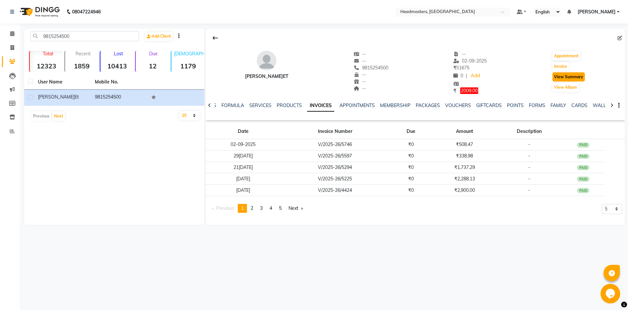
click at [577, 74] on button "View Summary" at bounding box center [569, 76] width 32 height 9
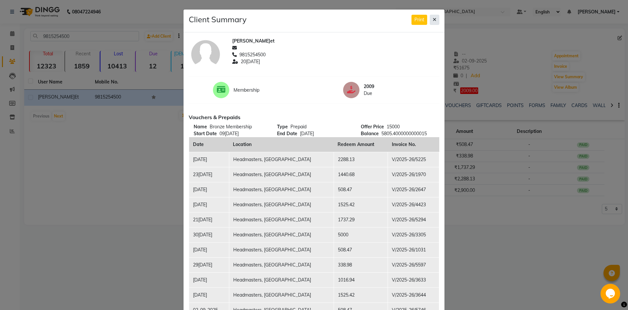
click at [437, 22] on button at bounding box center [434, 20] width 9 height 10
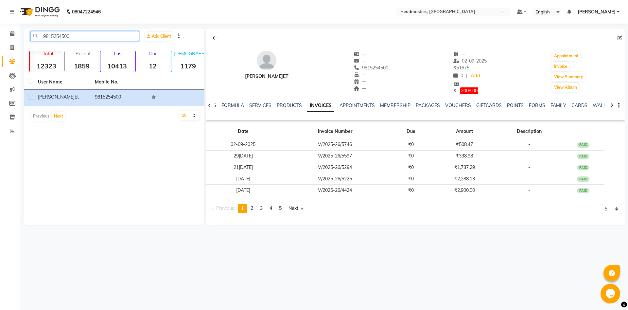
drag, startPoint x: 83, startPoint y: 35, endPoint x: 0, endPoint y: 29, distance: 83.7
click at [30, 31] on input "9815254500" at bounding box center [84, 36] width 109 height 10
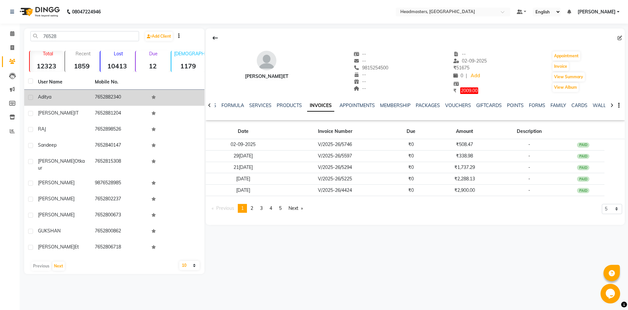
click at [145, 100] on td "7652882340" at bounding box center [119, 98] width 57 height 16
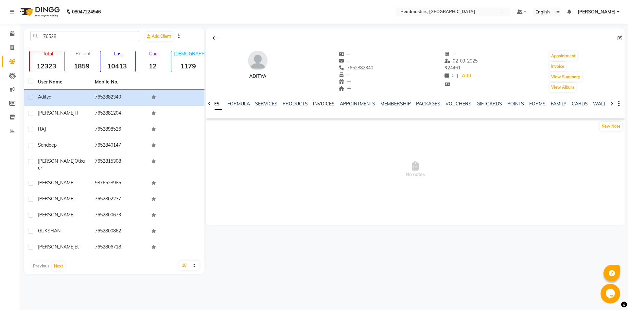
click at [322, 104] on link "INVOICES" at bounding box center [324, 104] width 22 height 6
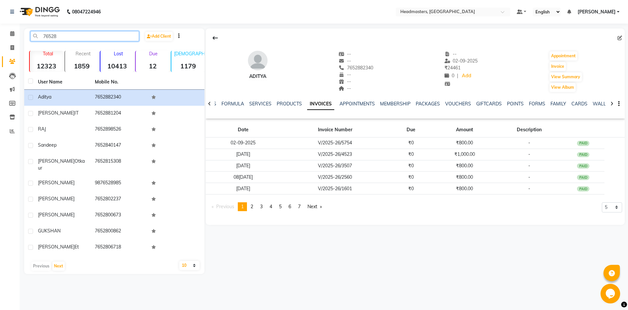
drag, startPoint x: 79, startPoint y: 39, endPoint x: 0, endPoint y: 38, distance: 78.9
click at [30, 38] on input "76528" at bounding box center [84, 36] width 109 height 10
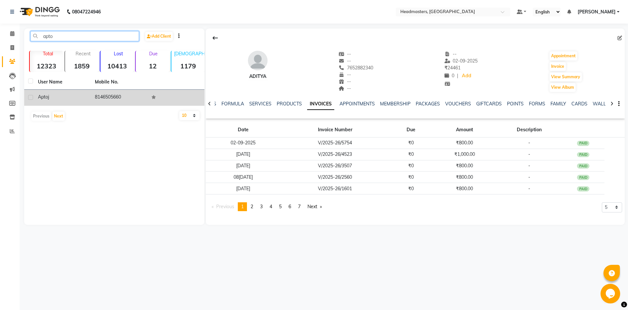
type input "apto"
click at [97, 99] on td "8146505660" at bounding box center [119, 98] width 57 height 16
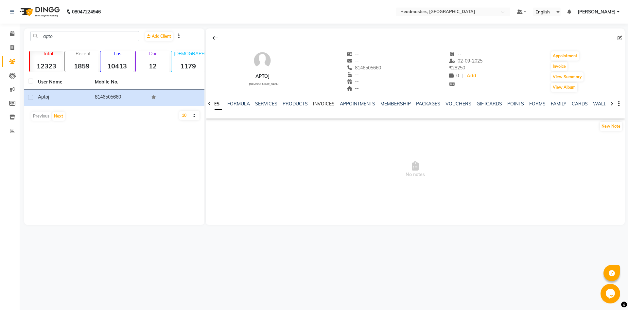
click at [318, 101] on link "INVOICES" at bounding box center [324, 104] width 22 height 6
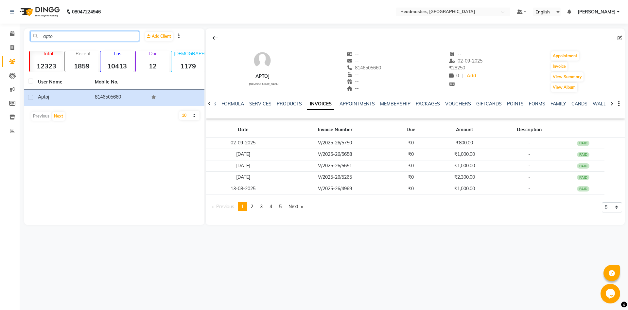
drag, startPoint x: 70, startPoint y: 38, endPoint x: 0, endPoint y: 77, distance: 79.9
click at [30, 41] on input "apto" at bounding box center [84, 36] width 109 height 10
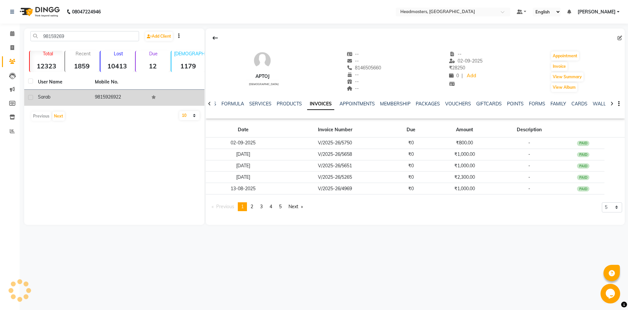
click at [73, 99] on div "sarab" at bounding box center [62, 97] width 49 height 7
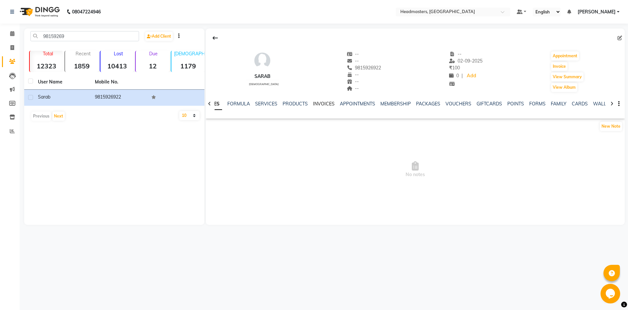
click at [320, 106] on link "INVOICES" at bounding box center [324, 104] width 22 height 6
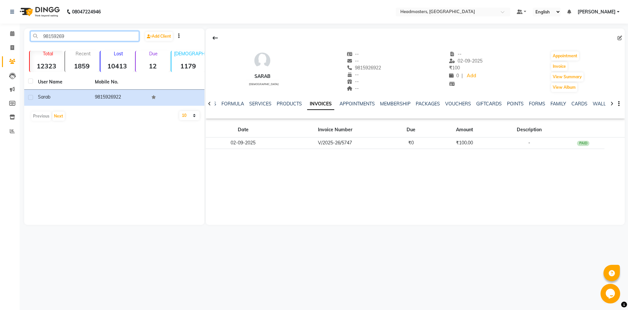
click at [69, 38] on input "98159269" at bounding box center [84, 36] width 109 height 10
click at [69, 37] on input "98159269" at bounding box center [84, 36] width 109 height 10
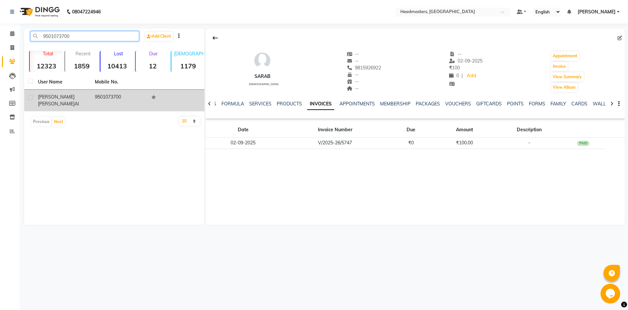
type input "9501073700"
click at [95, 99] on td "9501073700" at bounding box center [119, 101] width 57 height 22
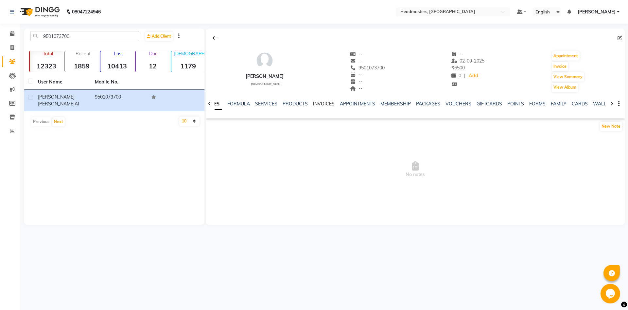
click at [319, 106] on link "INVOICES" at bounding box center [324, 104] width 22 height 6
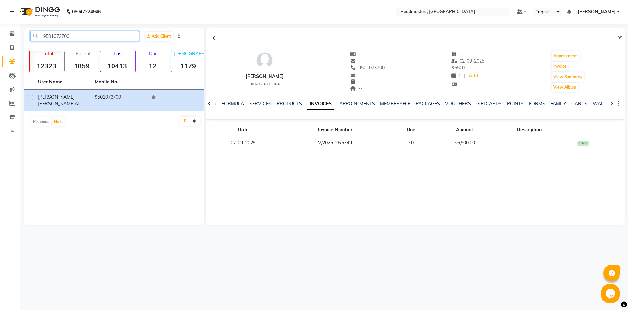
drag, startPoint x: 56, startPoint y: 55, endPoint x: 0, endPoint y: 109, distance: 77.5
click at [30, 41] on input "9501073700" at bounding box center [84, 36] width 109 height 10
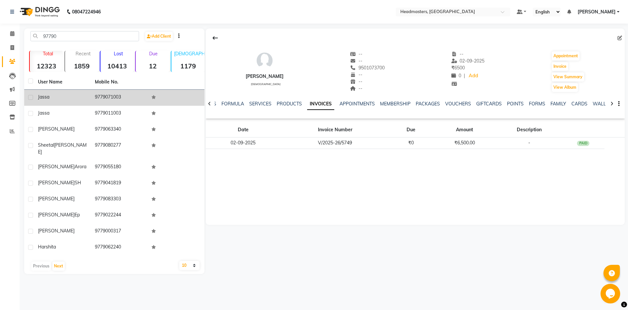
click at [148, 95] on td at bounding box center [176, 98] width 57 height 16
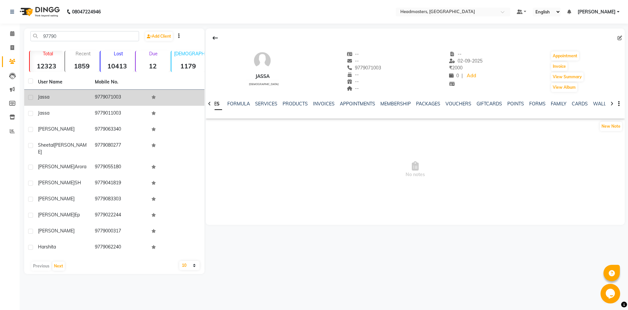
click at [138, 101] on td "9779071003" at bounding box center [119, 98] width 57 height 16
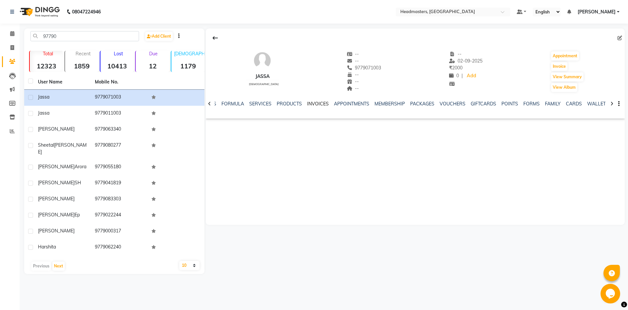
click at [315, 103] on link "INVOICES" at bounding box center [318, 104] width 22 height 6
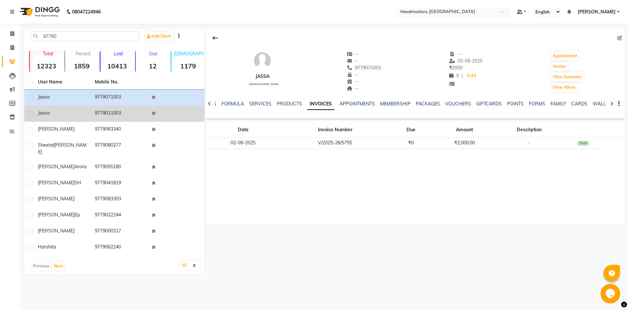
click at [152, 117] on td at bounding box center [176, 114] width 57 height 16
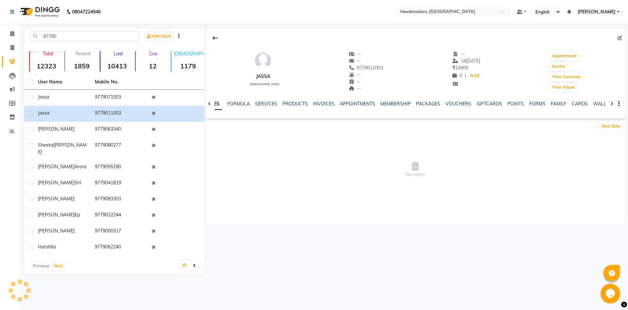
click at [328, 107] on div "INVOICES" at bounding box center [324, 103] width 22 height 7
click at [327, 107] on div "INVOICES" at bounding box center [324, 103] width 22 height 7
click at [320, 100] on div "NOTES FORMULA SERVICES PRODUCTS INVOICES APPOINTMENTS MEMBERSHIP PACKAGES VOUCH…" at bounding box center [415, 104] width 419 height 23
click at [321, 103] on link "INVOICES" at bounding box center [324, 104] width 22 height 6
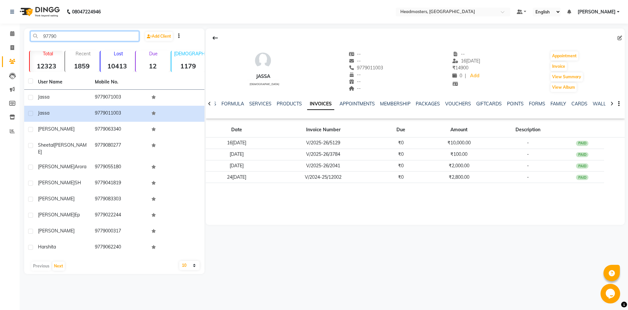
drag, startPoint x: 100, startPoint y: 36, endPoint x: 0, endPoint y: -2, distance: 106.7
click at [30, 31] on input "97790" at bounding box center [84, 36] width 109 height 10
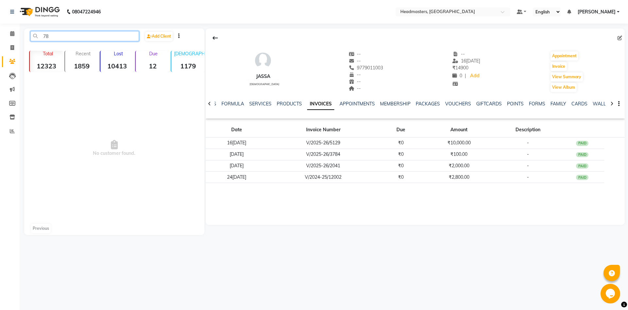
type input "7"
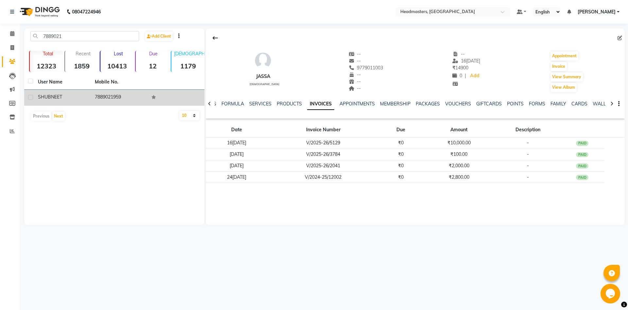
click at [124, 98] on td "7889021959" at bounding box center [119, 98] width 57 height 16
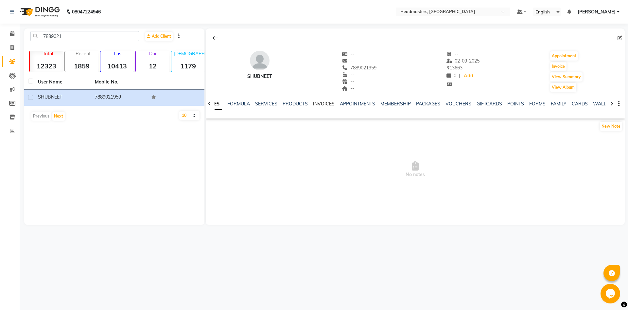
click at [317, 102] on link "INVOICES" at bounding box center [324, 104] width 22 height 6
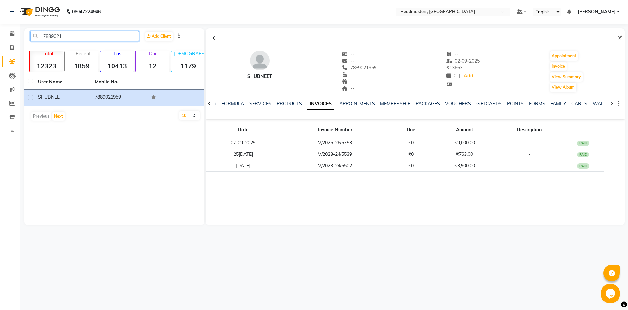
drag, startPoint x: 99, startPoint y: 41, endPoint x: 0, endPoint y: 26, distance: 100.0
click at [30, 31] on input "7889021" at bounding box center [84, 36] width 109 height 10
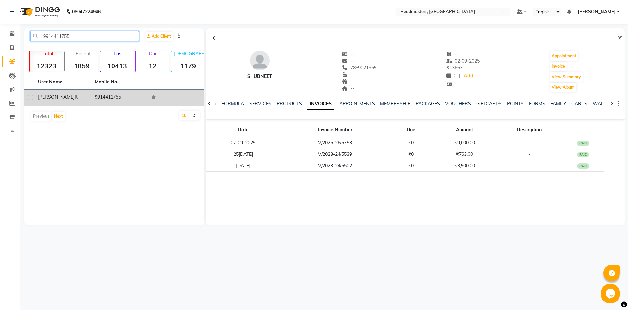
type input "9914411755"
click at [132, 94] on td "9914411755" at bounding box center [119, 98] width 57 height 16
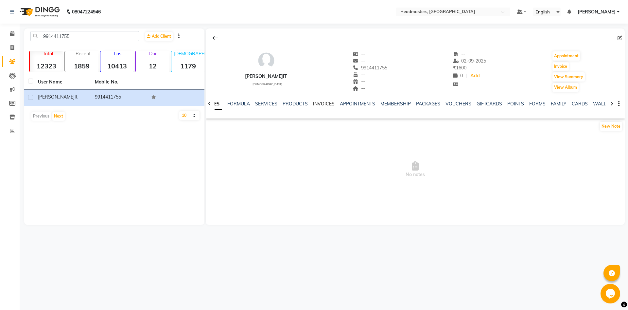
click at [324, 105] on link "INVOICES" at bounding box center [324, 104] width 22 height 6
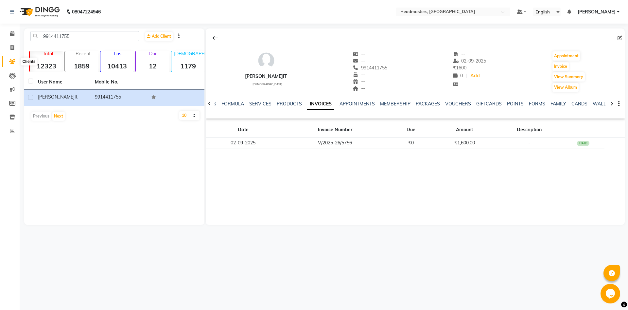
click at [12, 62] on icon at bounding box center [12, 61] width 6 height 5
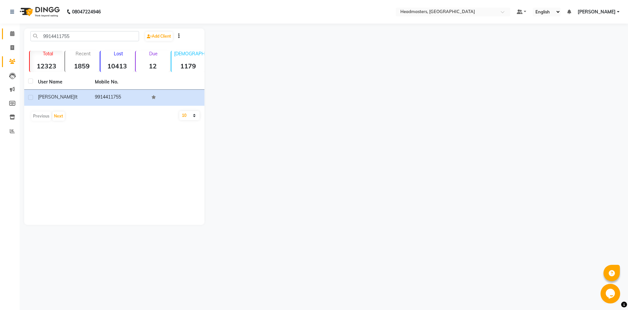
click at [14, 38] on link "Calendar" at bounding box center [10, 33] width 16 height 11
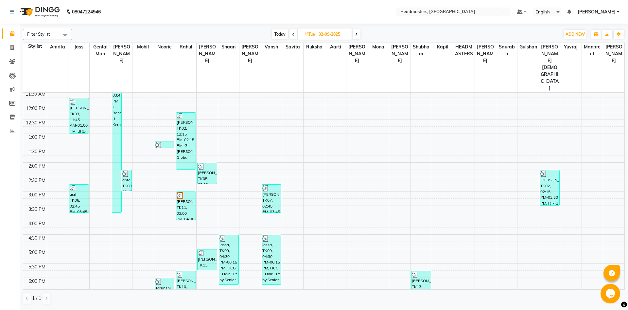
scroll to position [74, 0]
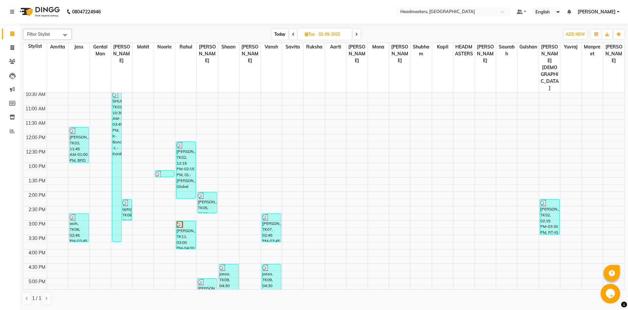
click at [358, 34] on icon at bounding box center [356, 34] width 3 height 4
type input "03[DATE]"
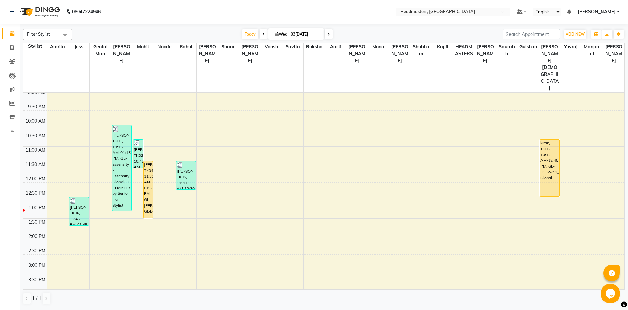
scroll to position [35, 0]
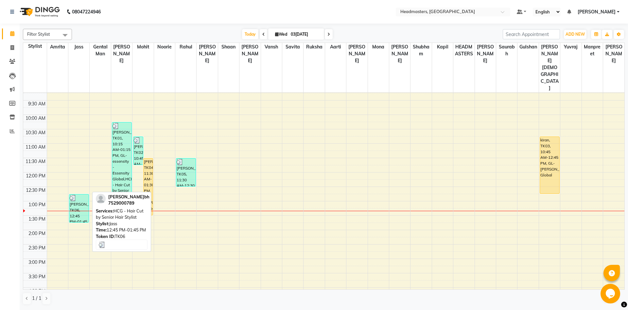
click at [80, 195] on div at bounding box center [79, 198] width 19 height 7
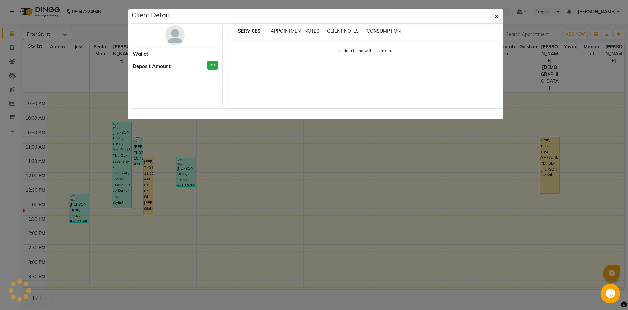
select select "3"
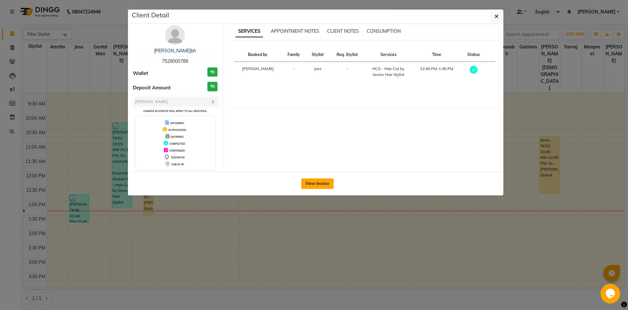
click at [309, 180] on button "View Invoice" at bounding box center [317, 183] width 32 height 10
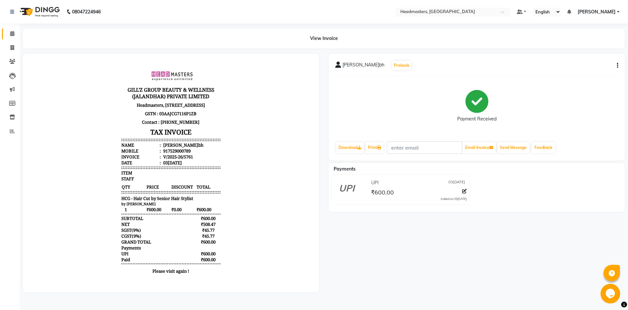
click at [10, 28] on link "Calendar" at bounding box center [10, 33] width 16 height 11
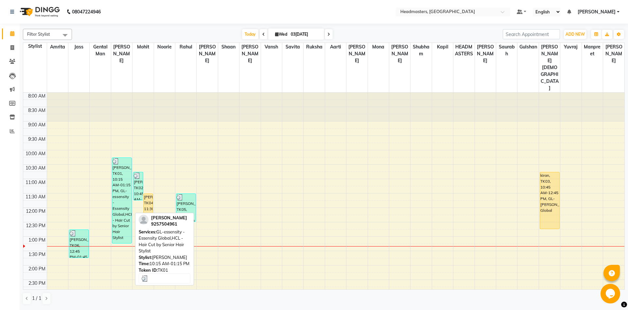
click at [120, 171] on div "[PERSON_NAME]an, TK01, 10:15 AM-01:15 PM, GL-essensity - Essensity Global,HCL -…" at bounding box center [121, 200] width 19 height 85
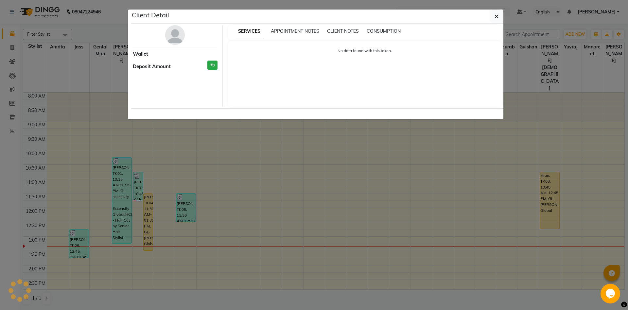
select select "3"
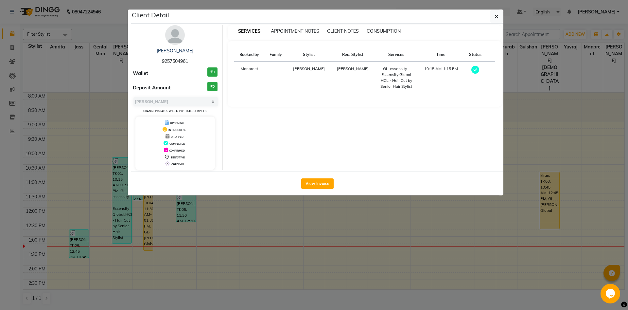
click at [310, 178] on div "View Invoice" at bounding box center [317, 184] width 372 height 24
click at [311, 182] on button "View Invoice" at bounding box center [317, 183] width 32 height 10
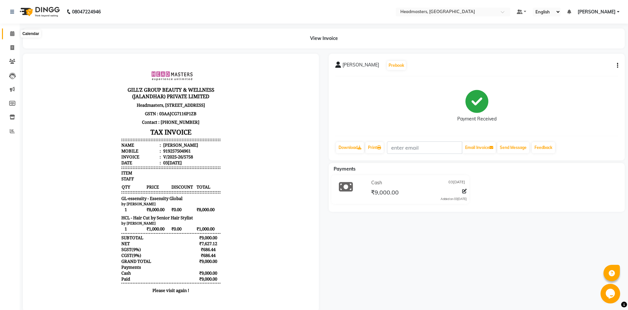
click at [9, 35] on span at bounding box center [12, 34] width 11 height 8
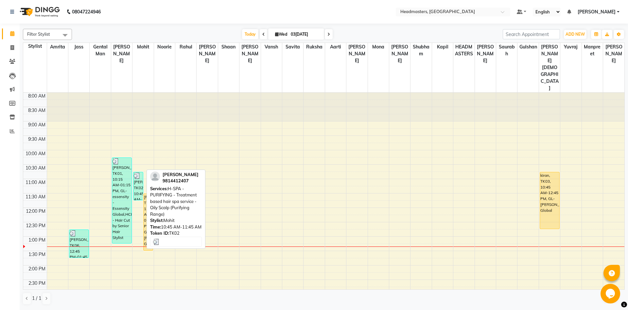
click at [137, 172] on div "[PERSON_NAME]ta, TK02, 10:45 AM-11:45 AM, H-SPA - PURIFYING - Treatment based h…" at bounding box center [138, 186] width 9 height 28
select select "3"
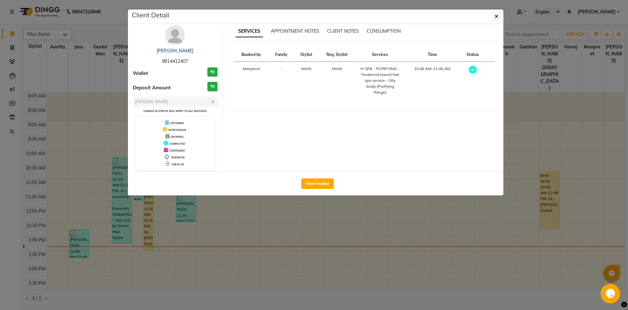
click at [300, 188] on div "View Invoice" at bounding box center [317, 184] width 372 height 24
click at [304, 186] on button "View Invoice" at bounding box center [317, 183] width 32 height 10
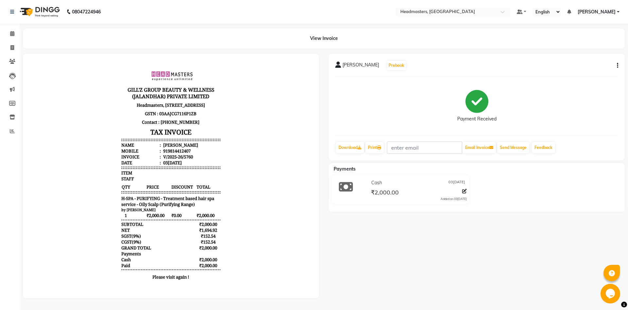
click at [443, 281] on div "[PERSON_NAME] Prebook Payment Received Download Print Email Invoice Send Messag…" at bounding box center [477, 176] width 306 height 245
click at [13, 32] on icon at bounding box center [12, 33] width 4 height 5
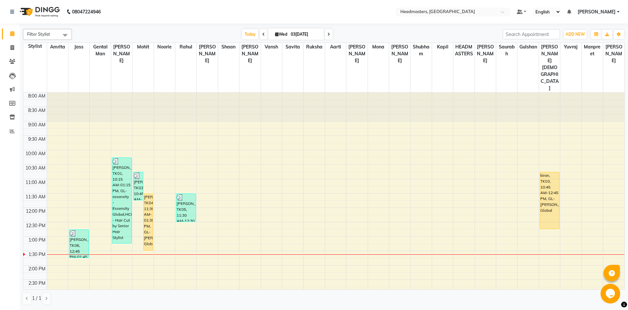
click at [263, 36] on icon at bounding box center [264, 34] width 3 height 4
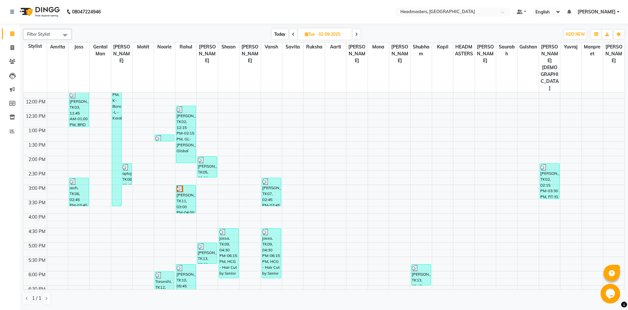
scroll to position [179, 0]
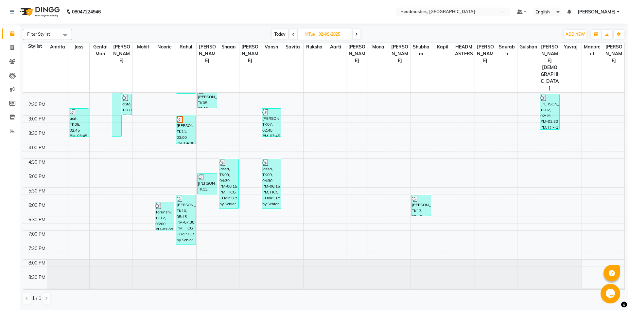
click at [357, 35] on icon at bounding box center [356, 34] width 3 height 4
type input "03[DATE]"
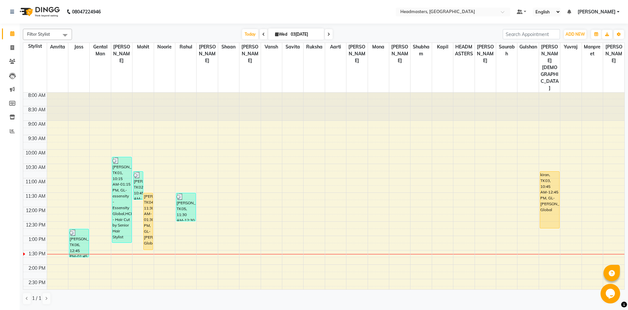
scroll to position [0, 0]
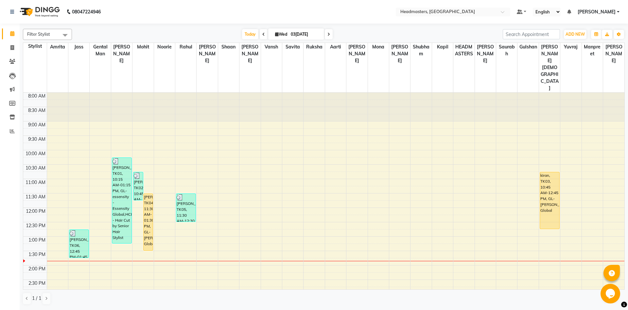
click at [245, 158] on div "8:00 AM 8:30 AM 9:00 AM 9:30 AM 10:00 AM 10:30 AM 11:00 AM 11:30 AM 12:00 PM 12…" at bounding box center [324, 294] width 602 height 403
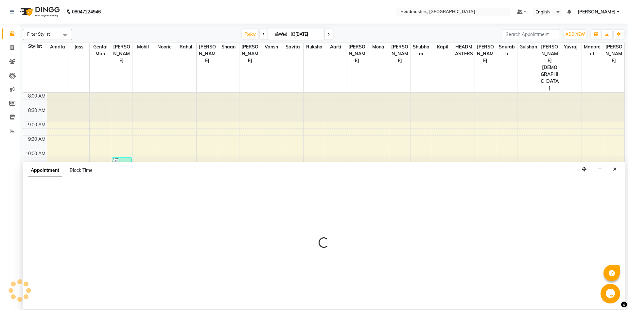
select select "60729"
select select "660"
select select "tentative"
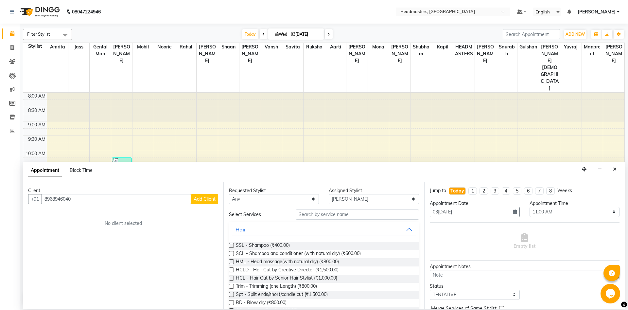
type input "8968946040"
click at [205, 203] on button "Add Client" at bounding box center [204, 199] width 27 height 10
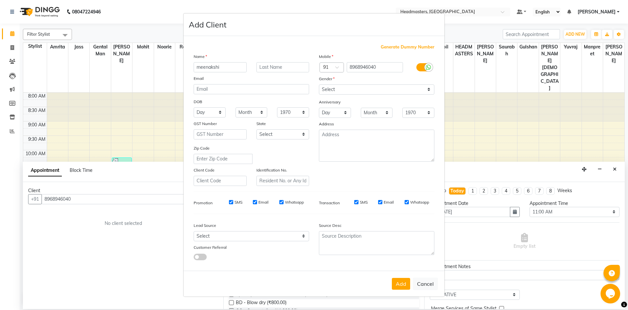
type input "meenakshi"
select select "[DEMOGRAPHIC_DATA]"
click option "[DEMOGRAPHIC_DATA]" at bounding box center [0, 0] width 0 height 0
click at [406, 288] on button "Add" at bounding box center [401, 284] width 18 height 12
select select
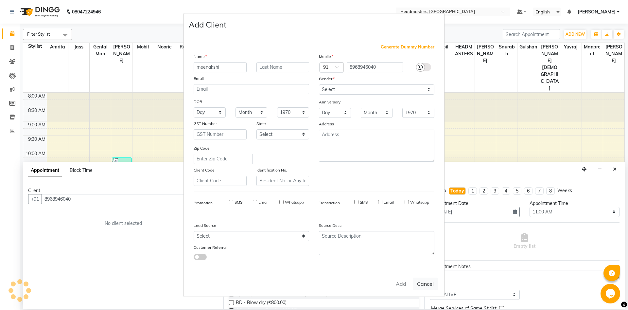
select select
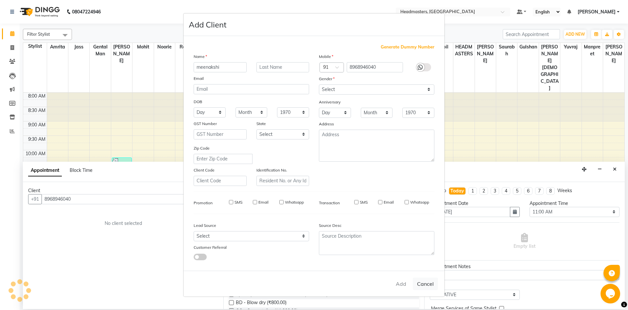
select select
checkbox input "false"
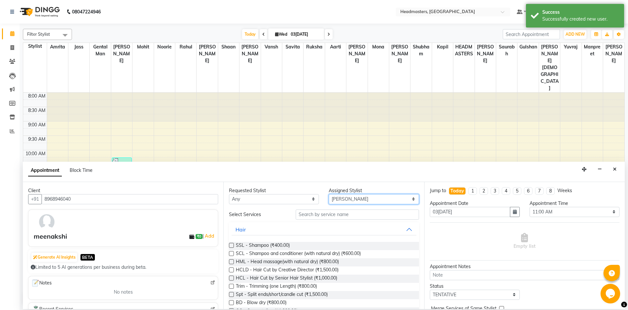
click at [329, 194] on select "Selec[PERSON_NAME]li Amrit[PERSON_NAME]am Gental Man Gulshan HEADMASTER[PERSON_…" at bounding box center [374, 199] width 90 height 10
select select "60724"
click option "Noorie" at bounding box center [0, 0] width 0 height 0
click at [339, 212] on input "text" at bounding box center [357, 214] width 123 height 10
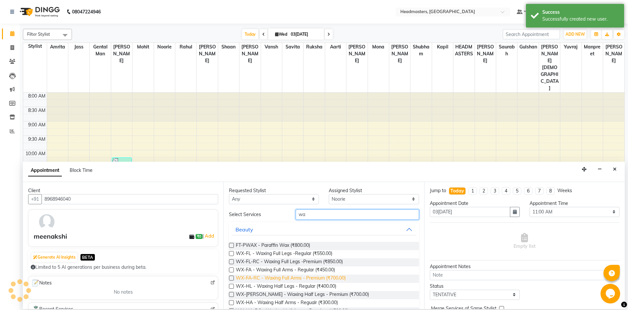
type input "wa"
click at [275, 278] on span "WX-FA-RC - Waxing Full Arms - Premium (₹700.00)" at bounding box center [291, 279] width 110 height 8
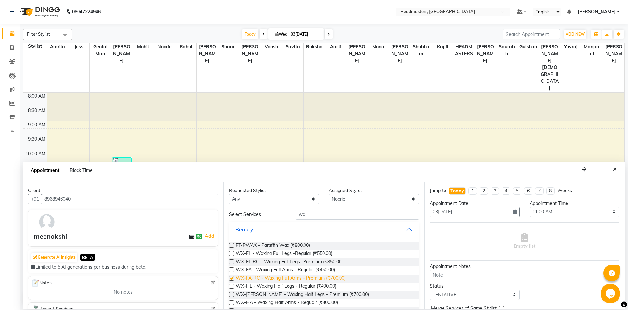
checkbox input "false"
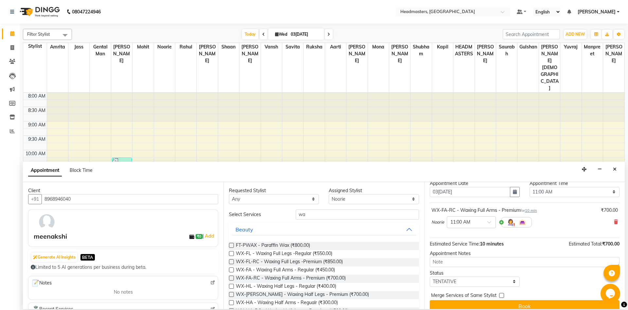
scroll to position [28, 0]
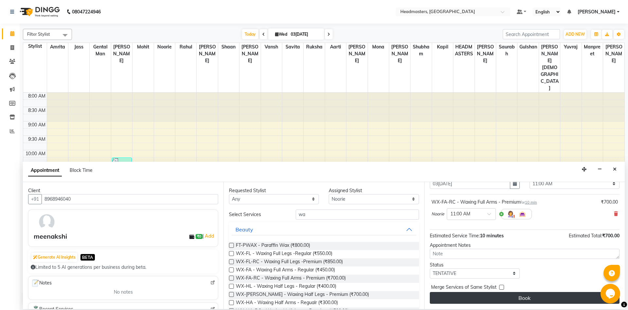
click at [515, 298] on button "Book" at bounding box center [525, 298] width 190 height 12
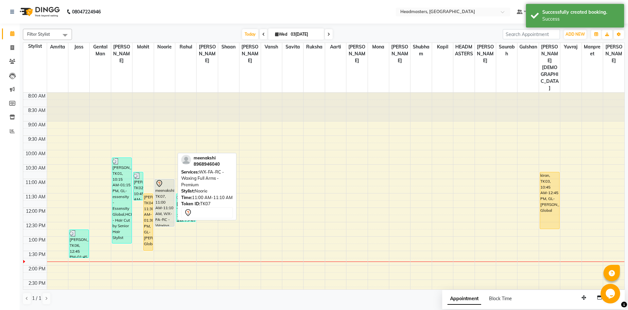
drag, startPoint x: 164, startPoint y: 155, endPoint x: 156, endPoint y: 199, distance: 45.1
click at [156, 199] on div "meenakshi, TK07, 11:00 AM-11:10 AM, WX-FA-RC - Waxing Full Arms - Premium meena…" at bounding box center [164, 294] width 21 height 403
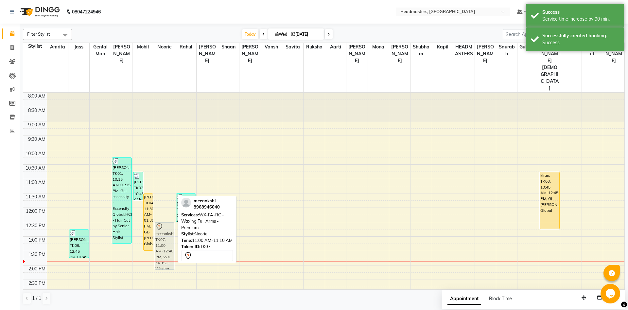
drag, startPoint x: 162, startPoint y: 173, endPoint x: 160, endPoint y: 212, distance: 38.7
click at [160, 212] on div "meenakshi, TK07, 11:00 AM-12:40 PM, WX-FA-RC - Waxing Full Arms - Premium meena…" at bounding box center [164, 294] width 21 height 403
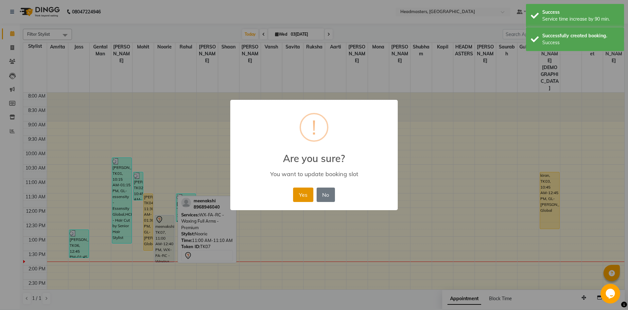
click at [308, 198] on button "Yes" at bounding box center [303, 195] width 20 height 14
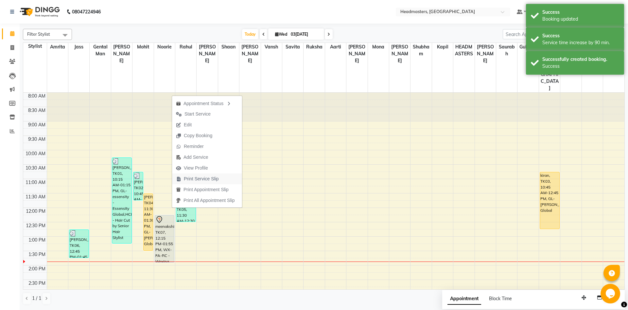
click at [200, 182] on span "Print Service Slip" at bounding box center [201, 178] width 35 height 7
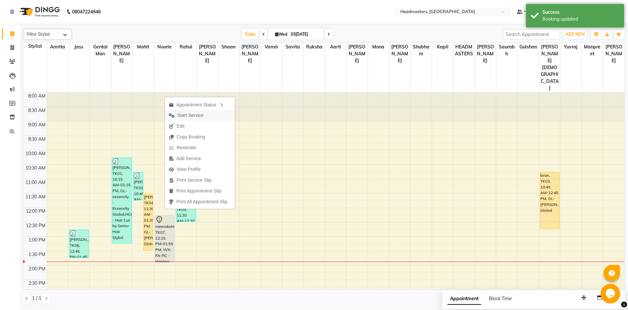
click at [202, 115] on span "Start Service" at bounding box center [190, 115] width 26 height 7
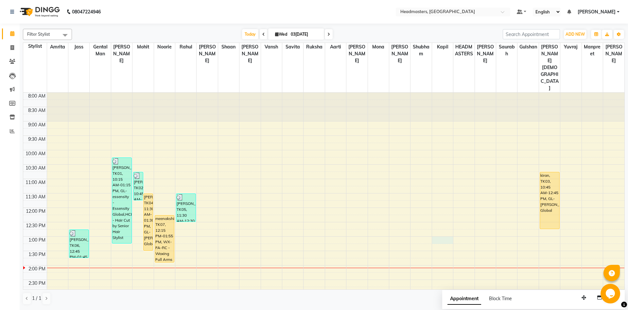
click at [442, 215] on div "8:00 AM 8:30 AM 9:00 AM 9:30 AM 10:00 AM 10:30 AM 11:00 AM 11:30 AM 12:00 PM 12…" at bounding box center [324, 294] width 602 height 403
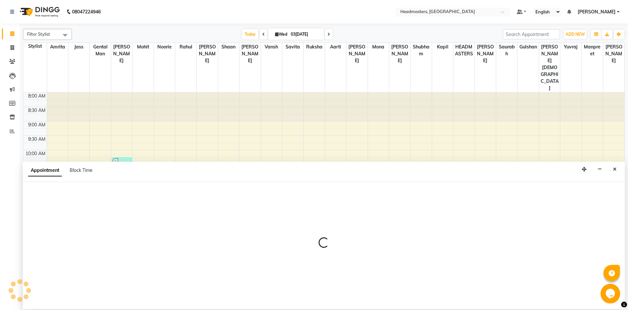
select select "60759"
select select "780"
select select "tentative"
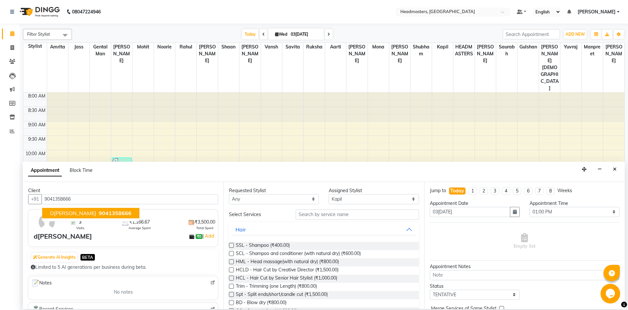
click at [99, 214] on span "9041358666" at bounding box center [115, 213] width 33 height 7
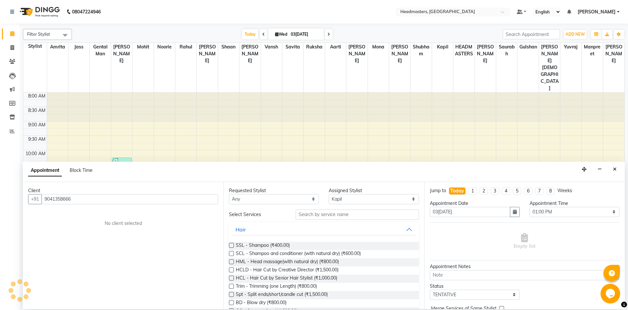
type input "9041358666"
click at [356, 211] on input "text" at bounding box center [357, 214] width 123 height 10
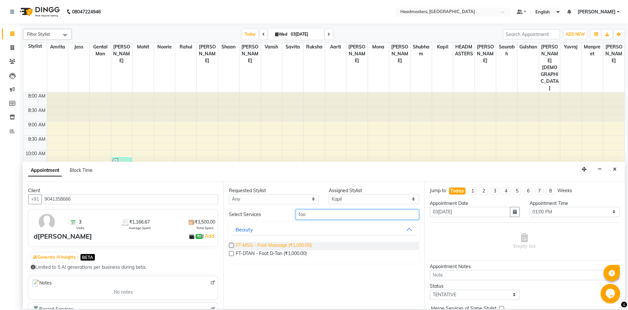
type input "foo"
click at [285, 247] on span "FT-MSG - Foot Massage (₹1,000.00)" at bounding box center [274, 246] width 76 height 8
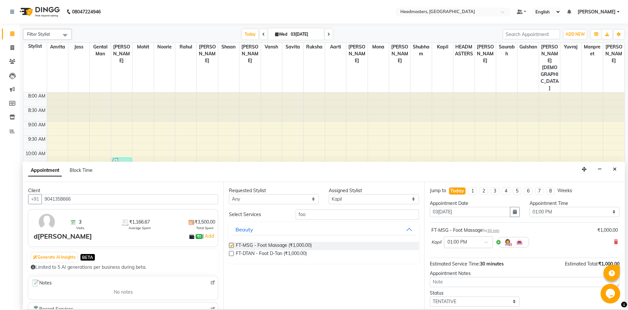
checkbox input "false"
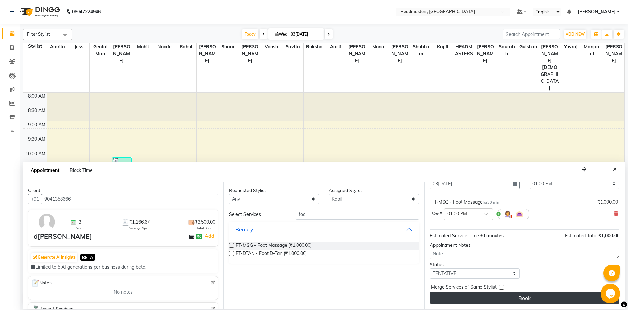
click at [484, 296] on button "Book" at bounding box center [525, 298] width 190 height 12
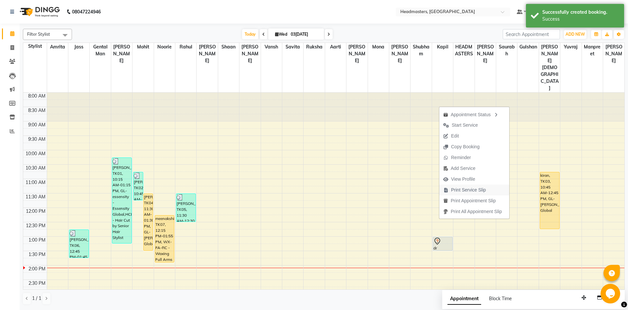
click at [462, 190] on span "Print Service Slip" at bounding box center [468, 190] width 35 height 7
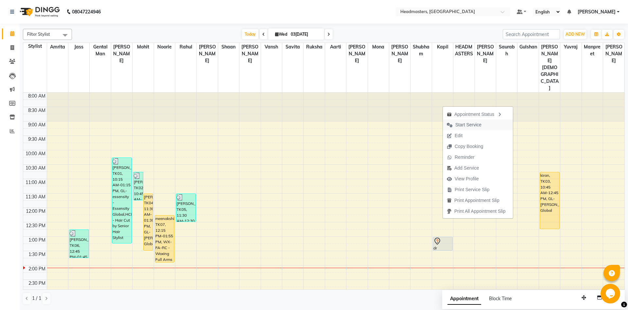
click at [478, 129] on span "Start Service" at bounding box center [464, 124] width 43 height 11
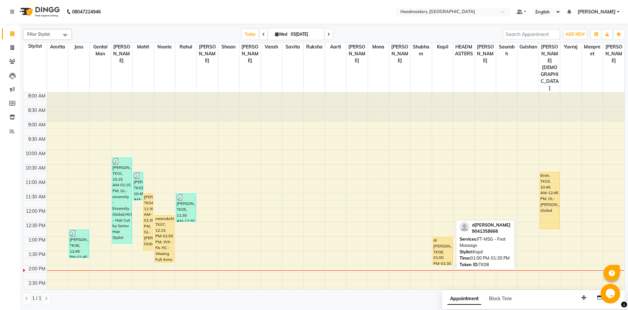
drag, startPoint x: 444, startPoint y: 222, endPoint x: 446, endPoint y: 237, distance: 15.5
click at [446, 237] on div "dr [PERSON_NAME], TK08, 01:00 PM-01:30 PM, FT-MSG - Foot Massage dr [PERSON_NAM…" at bounding box center [442, 294] width 21 height 403
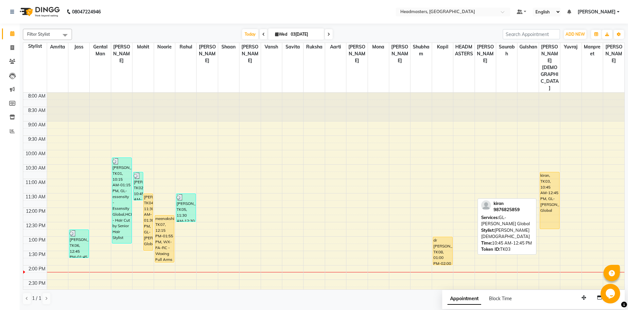
click at [553, 175] on div "kiran, TK03, 10:45 AM-12:45 PM, GL-[PERSON_NAME] Global" at bounding box center [549, 200] width 19 height 57
click at [552, 172] on div "kiran, TK03, 10:45 AM-12:45 PM, GL-[PERSON_NAME] Global" at bounding box center [549, 200] width 19 height 57
select select "1"
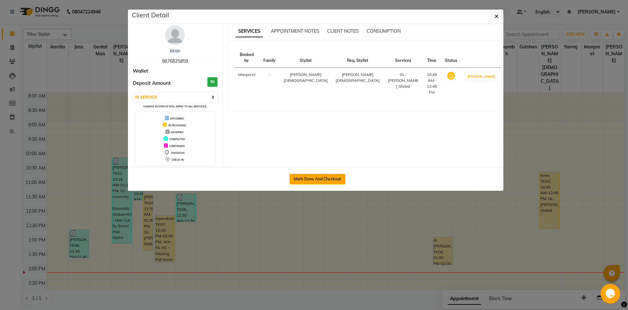
click at [306, 176] on button "Mark Done And Checkout" at bounding box center [318, 179] width 56 height 10
select select "service"
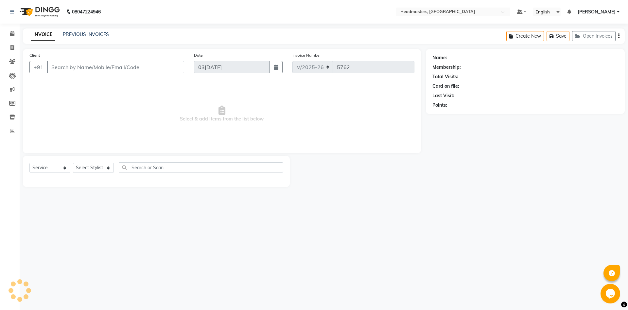
type input "9876825859"
select select "64336"
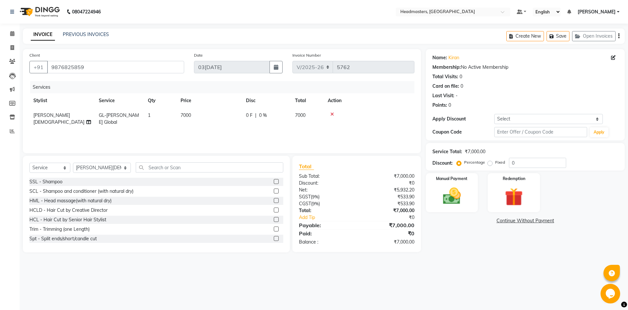
click at [108, 117] on span "GL-[PERSON_NAME] Global" at bounding box center [119, 118] width 40 height 13
select select "64336"
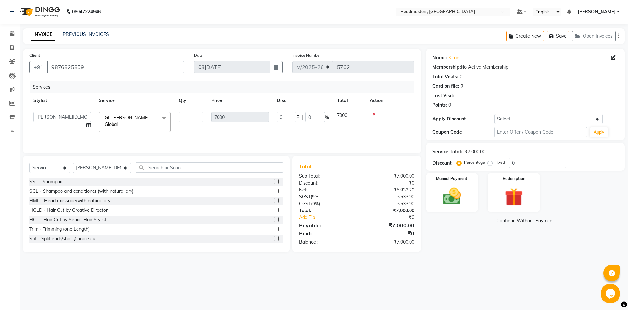
click at [108, 117] on span "GL-[PERSON_NAME] Global" at bounding box center [127, 121] width 44 height 13
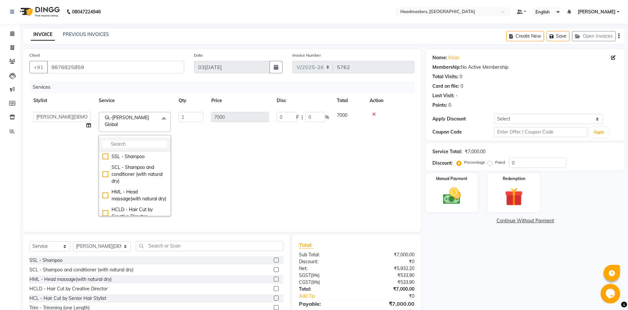
click at [153, 137] on li at bounding box center [134, 144] width 71 height 14
click at [153, 141] on input "multiselect-search" at bounding box center [134, 144] width 65 height 7
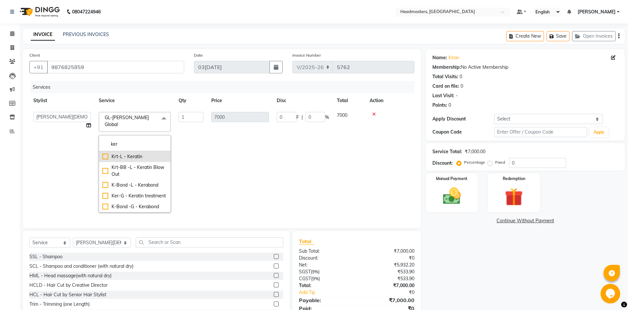
type input "ker"
click at [149, 151] on li "Krt-L - Keratin" at bounding box center [134, 156] width 71 height 11
checkbox input "true"
type input "8000"
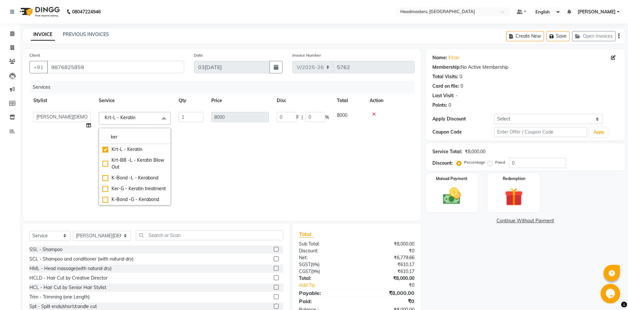
click at [304, 171] on td "0 F | 0 %" at bounding box center [303, 158] width 60 height 101
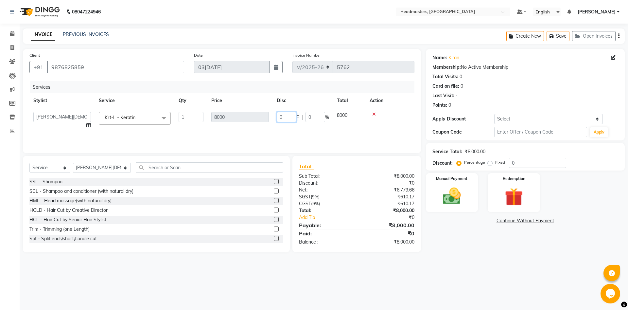
click at [285, 118] on input "0" at bounding box center [287, 117] width 20 height 10
type input "4000"
click at [462, 282] on div "08047224946 Select Location × Headmasters, [GEOGRAPHIC_DATA] Default Panel My P…" at bounding box center [314, 155] width 628 height 310
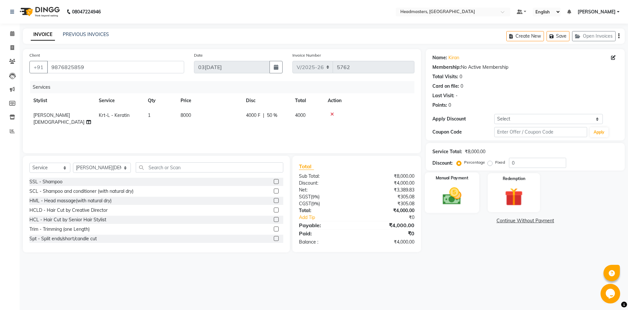
click at [458, 200] on img at bounding box center [452, 196] width 30 height 22
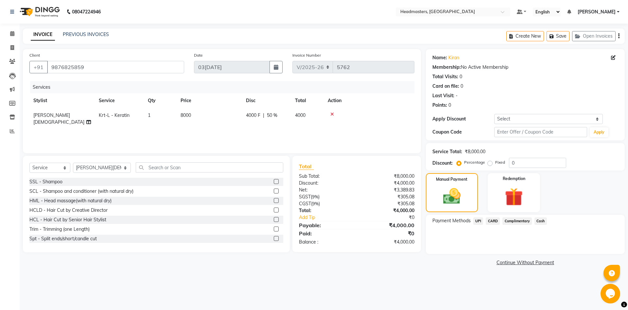
click at [479, 221] on span "UPI" at bounding box center [479, 221] width 10 height 8
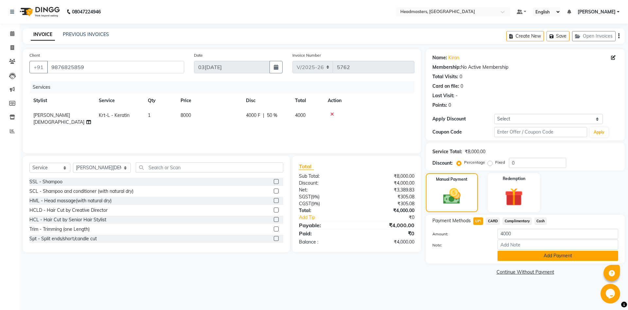
click at [537, 254] on button "Add Payment" at bounding box center [558, 256] width 121 height 10
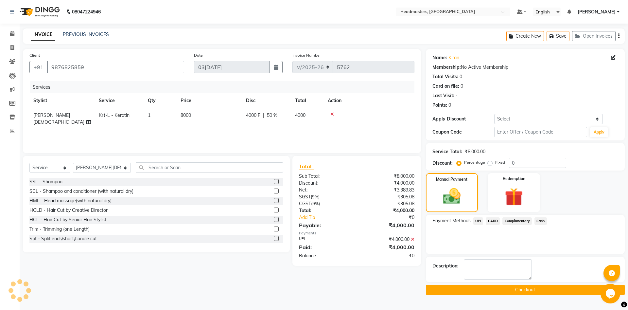
click at [543, 287] on button "Checkout" at bounding box center [525, 290] width 199 height 10
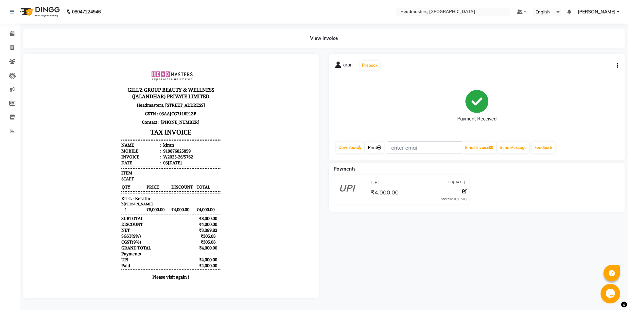
click at [379, 148] on link "Print" at bounding box center [375, 147] width 18 height 11
click at [378, 150] on link "Print" at bounding box center [375, 147] width 18 height 11
click at [12, 35] on icon at bounding box center [12, 33] width 4 height 5
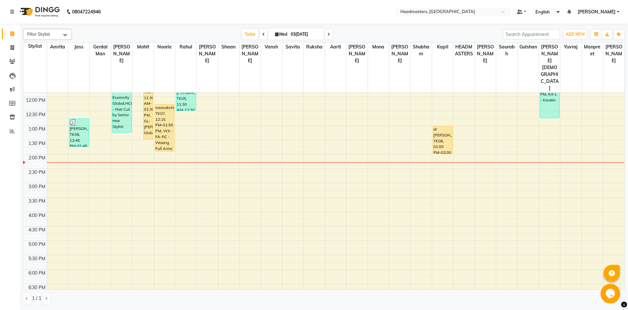
scroll to position [96, 0]
